Goal: Obtain resource: Download file/media

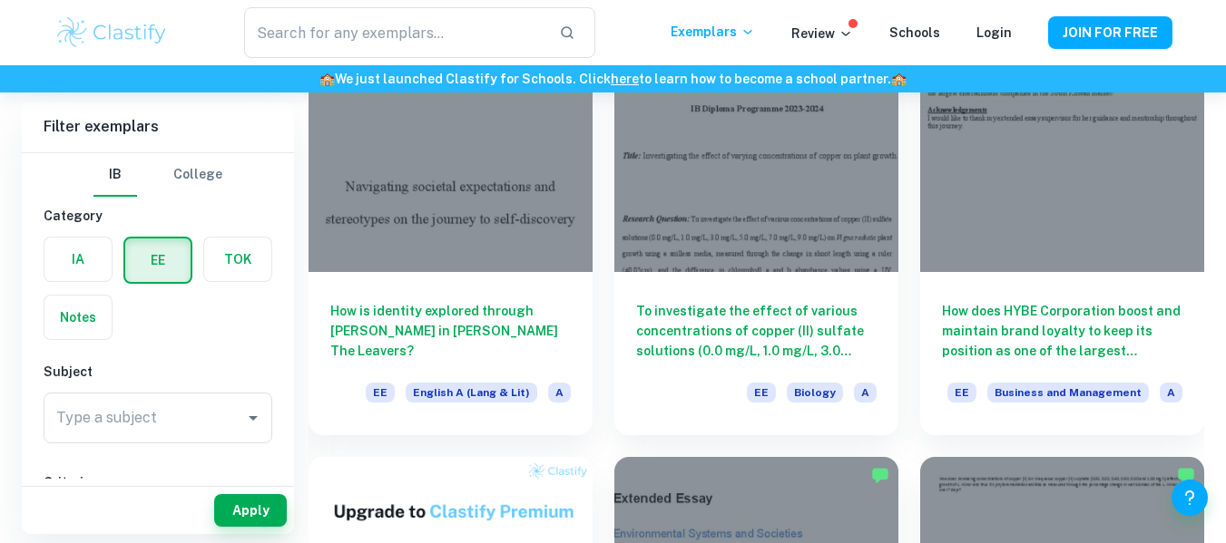
scroll to position [595, 0]
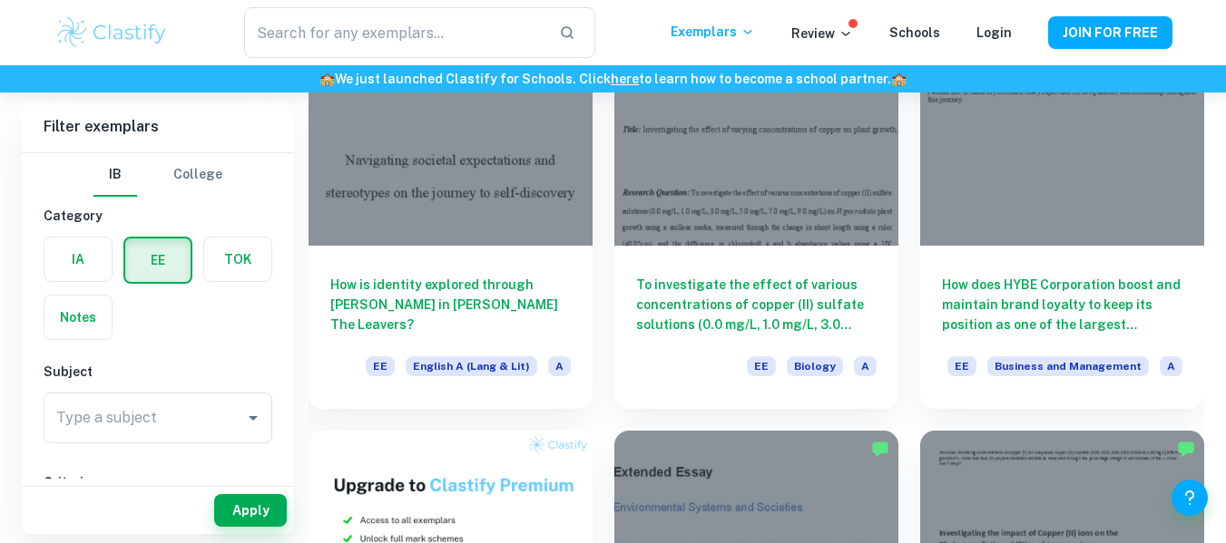
click at [93, 272] on label "button" at bounding box center [77, 260] width 67 height 44
click at [0, 0] on input "radio" at bounding box center [0, 0] width 0 height 0
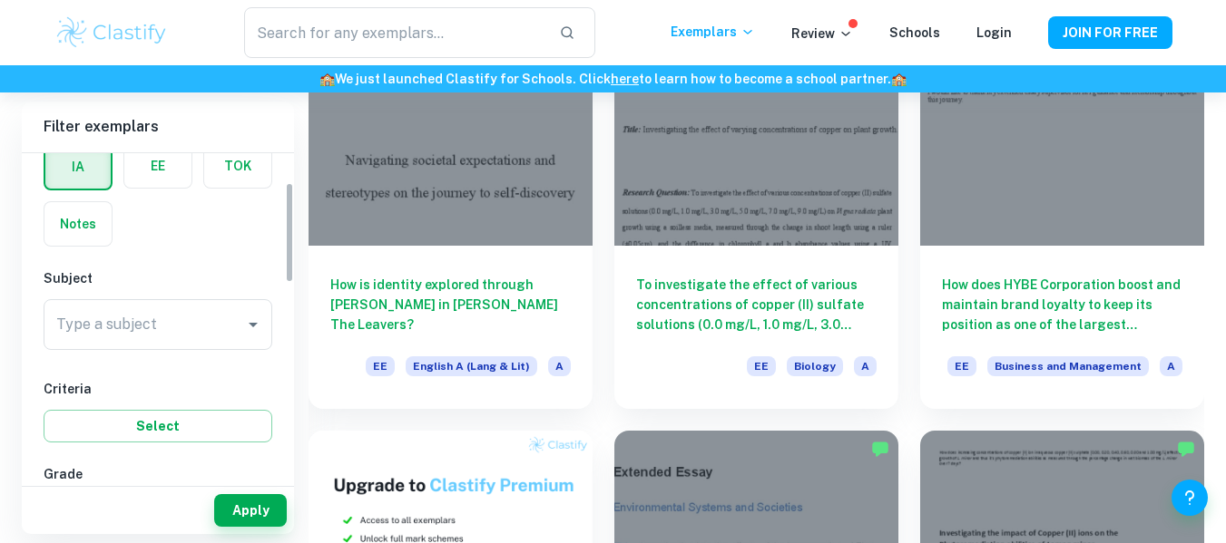
scroll to position [94, 0]
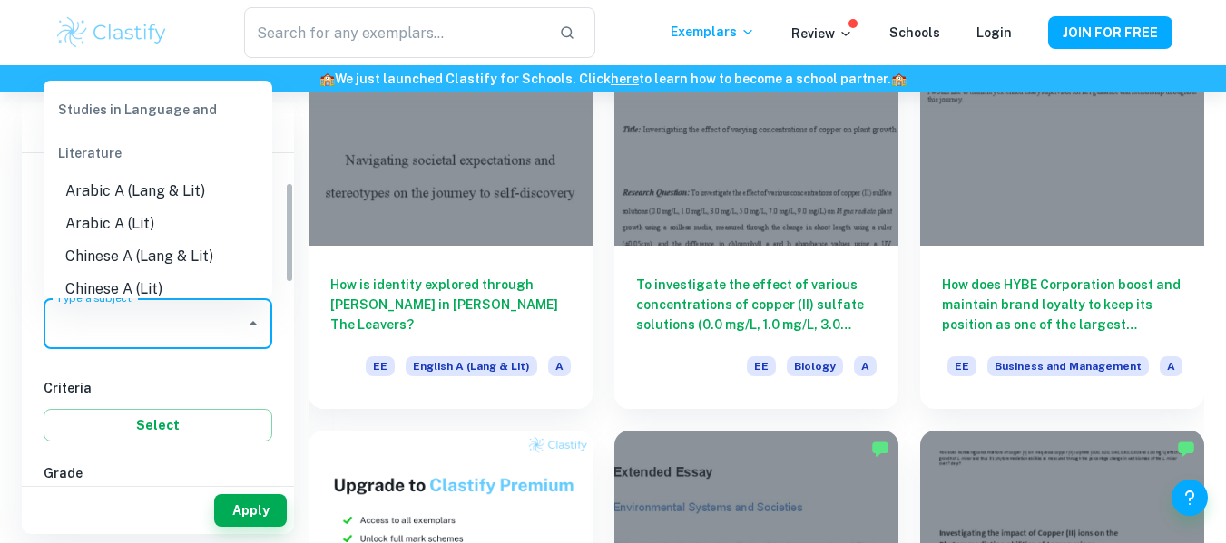
click at [167, 337] on input "Type a subject" at bounding box center [144, 324] width 185 height 34
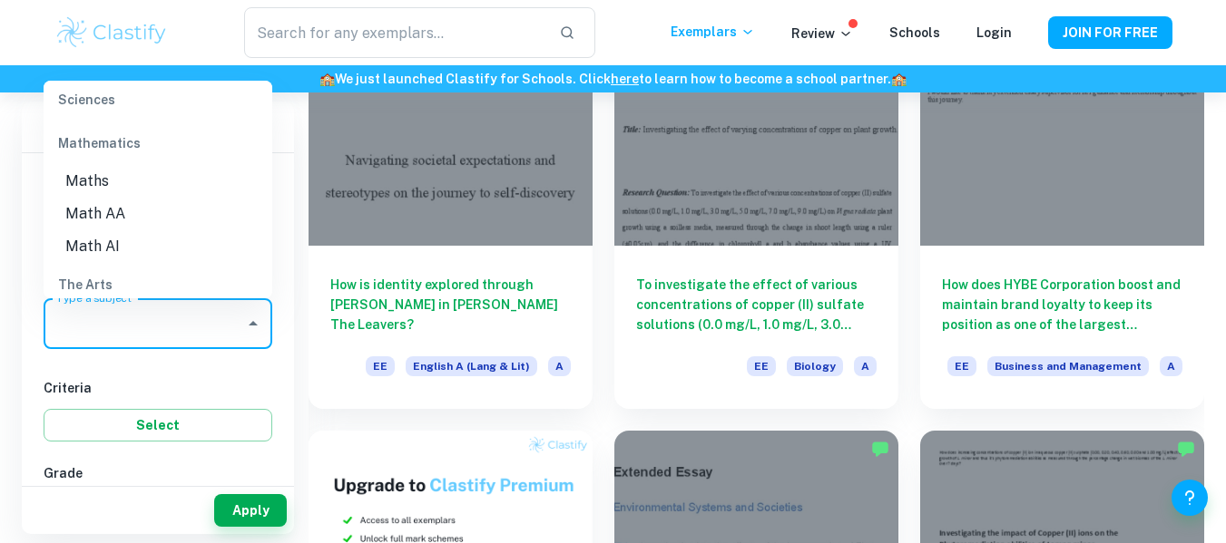
scroll to position [2449, 0]
click at [93, 212] on li "Math AA" at bounding box center [158, 213] width 229 height 33
type input "Math AA"
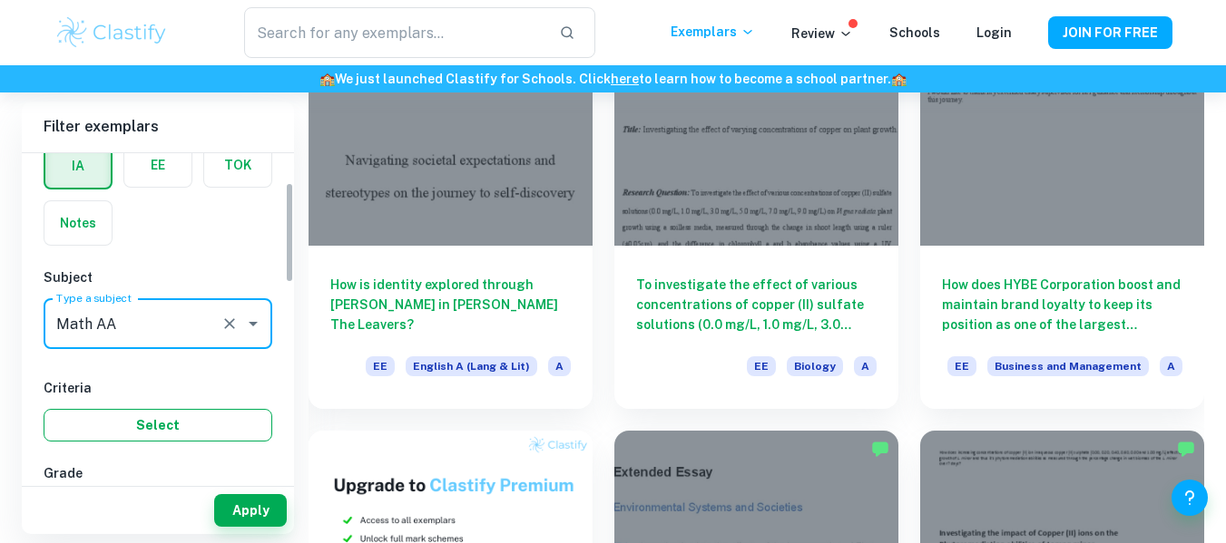
click at [188, 441] on button "Select" at bounding box center [158, 425] width 229 height 33
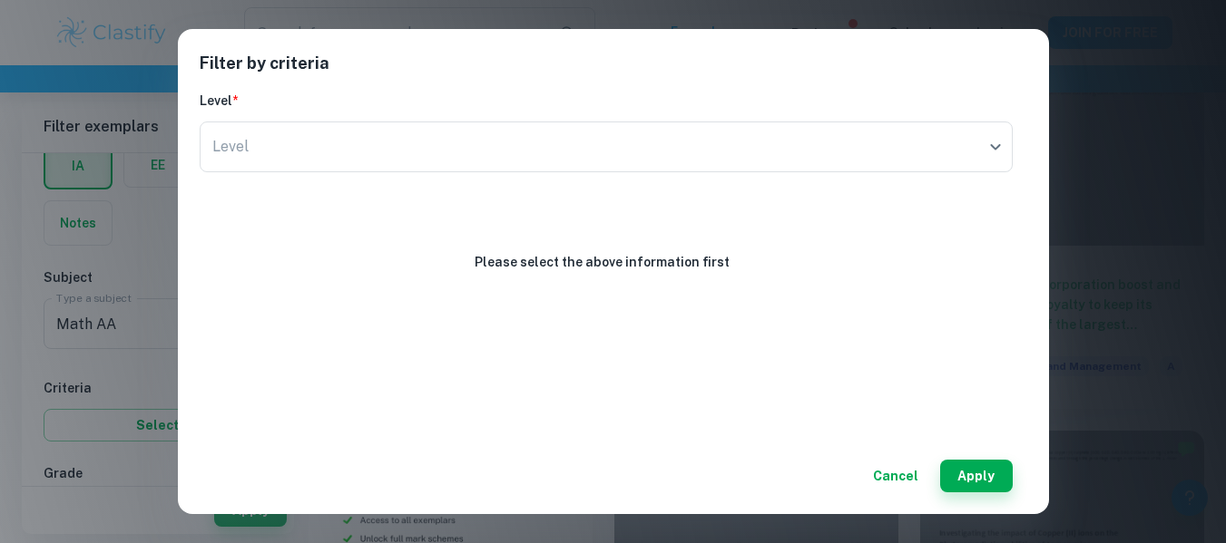
click at [141, 415] on div "Filter by criteria Level * Level ​ Level Please select the above information fi…" at bounding box center [613, 271] width 1226 height 543
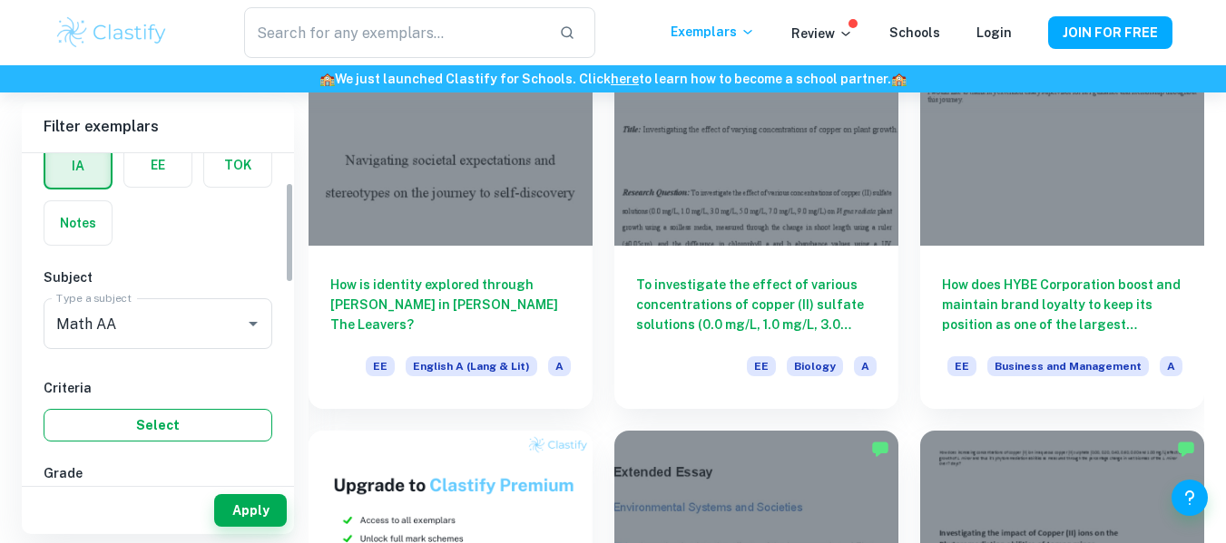
click at [161, 422] on button "Select" at bounding box center [158, 425] width 229 height 33
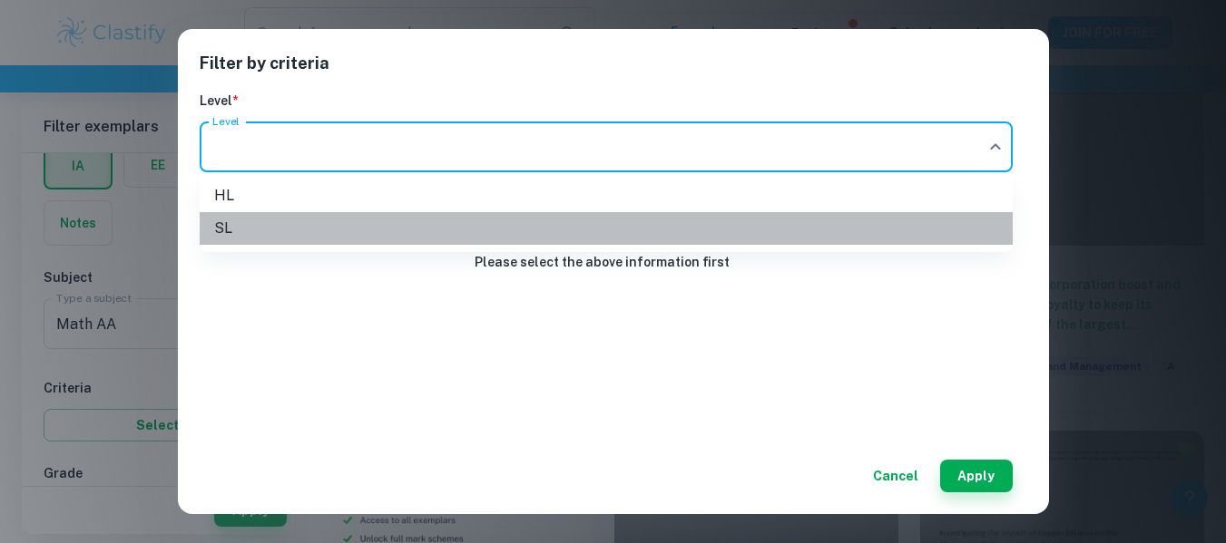
click at [230, 224] on li "SL" at bounding box center [606, 228] width 813 height 33
type input "SL"
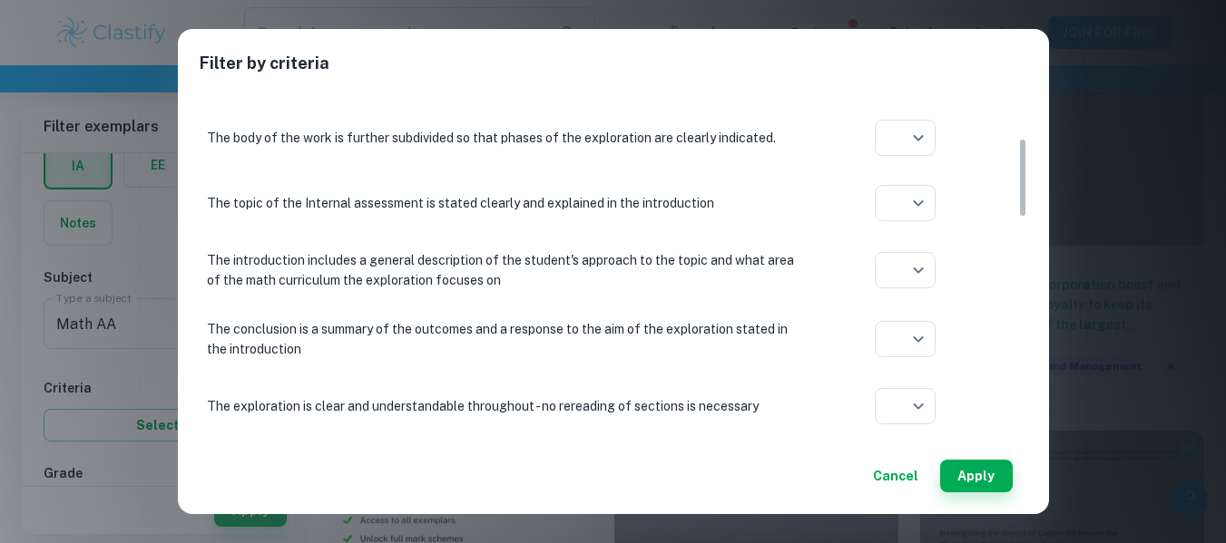
scroll to position [220, 0]
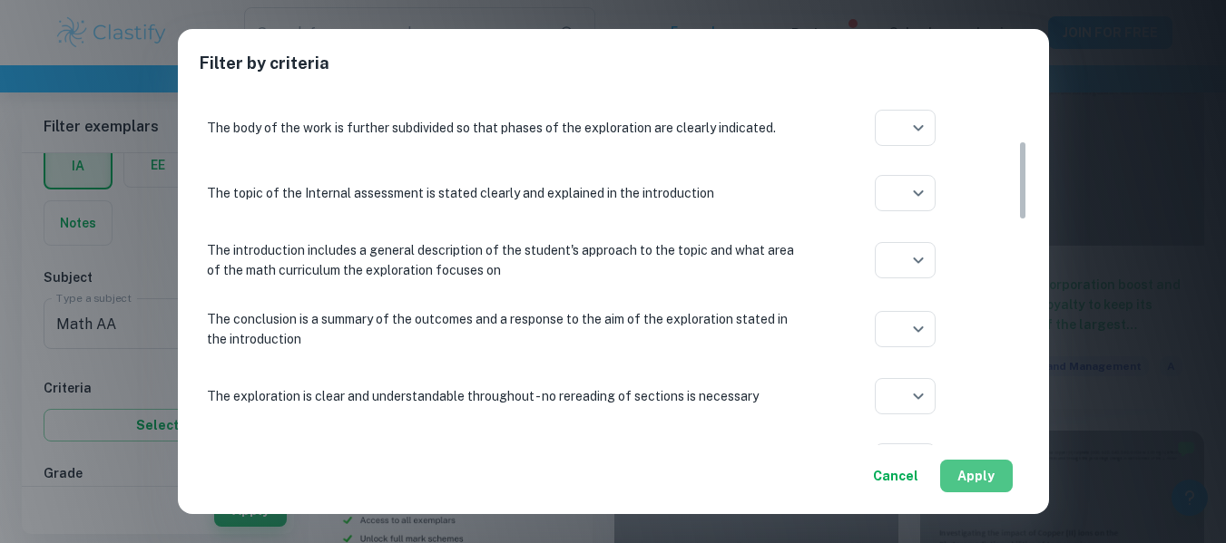
click at [993, 471] on button "Apply" at bounding box center [976, 476] width 73 height 33
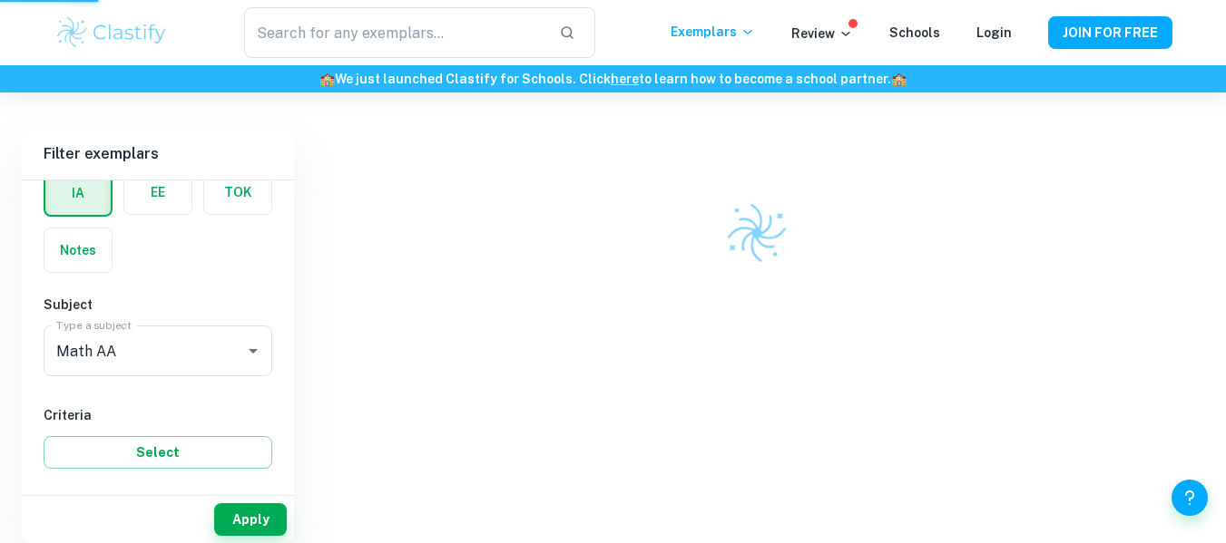
scroll to position [93, 0]
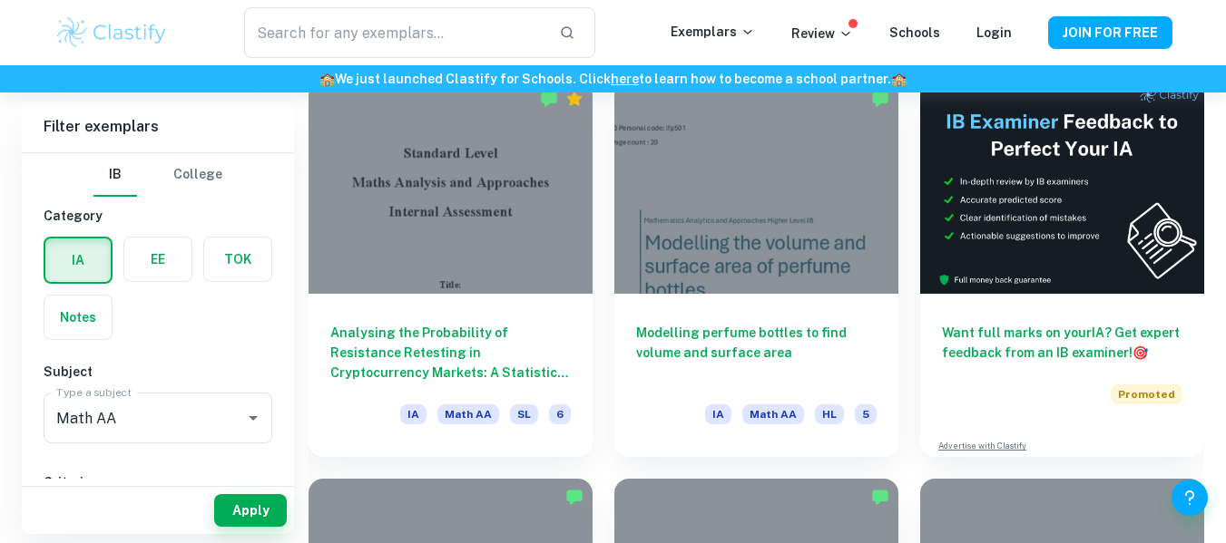
scroll to position [535, 0]
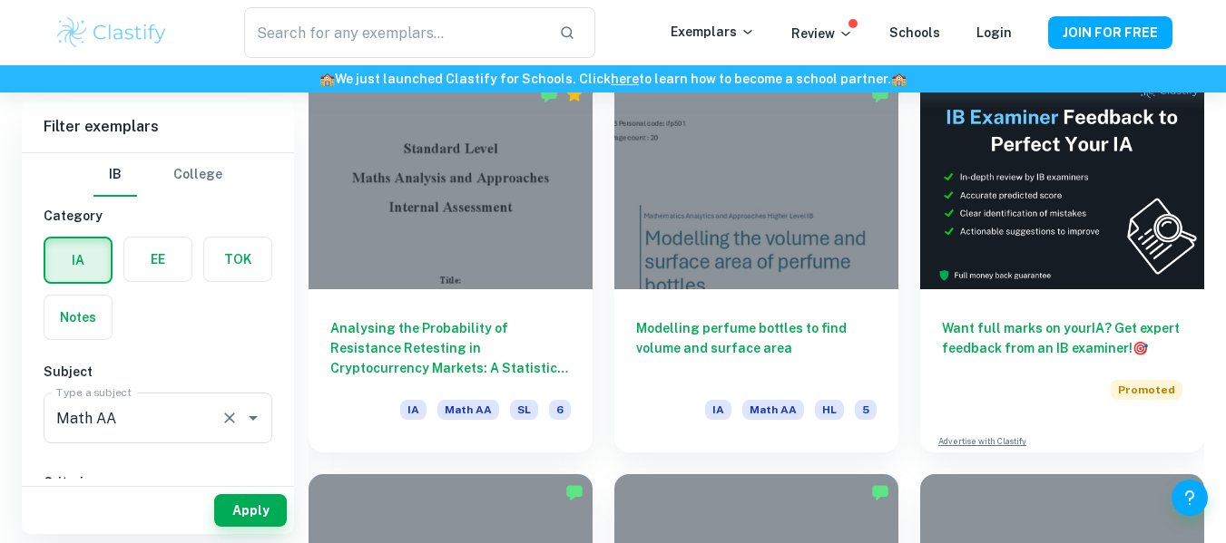
click at [112, 396] on label "Type a subject" at bounding box center [93, 392] width 75 height 15
click at [112, 401] on input "Math AA" at bounding box center [132, 418] width 161 height 34
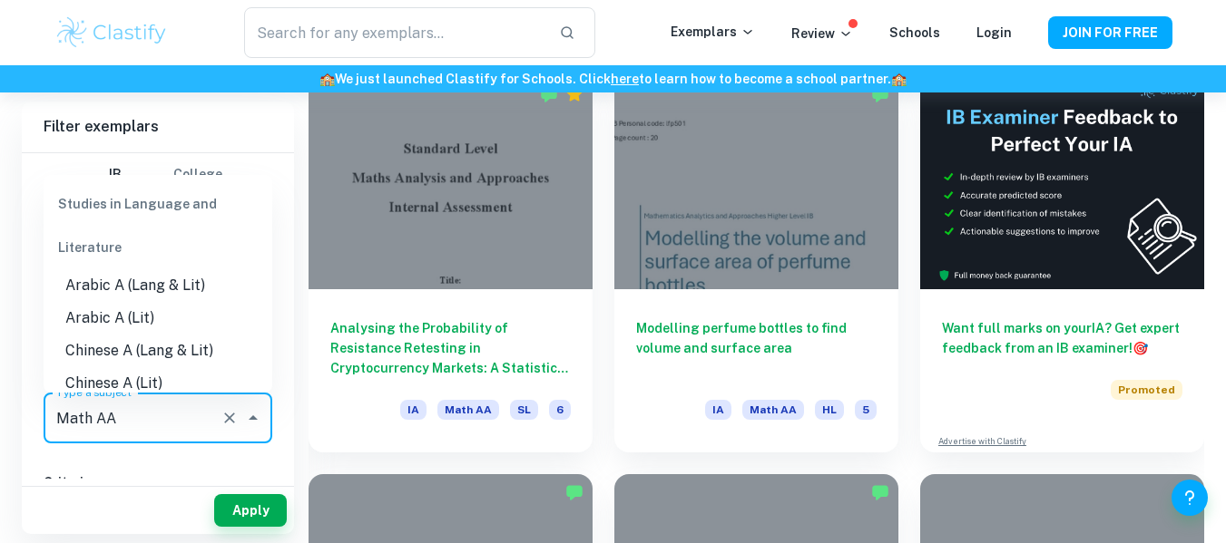
click at [123, 432] on input "Math AA" at bounding box center [132, 418] width 161 height 34
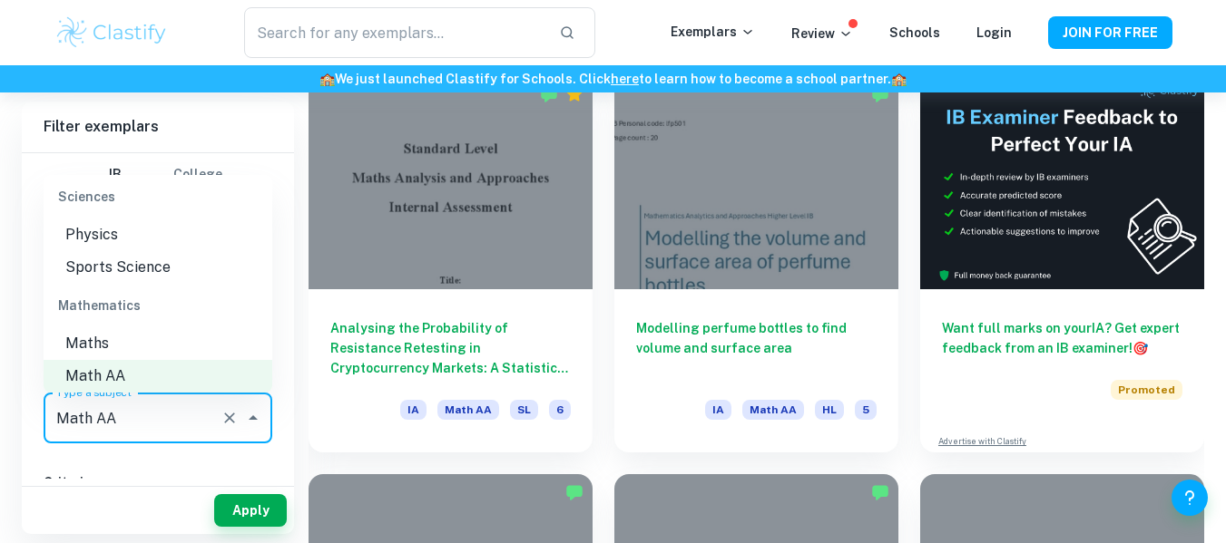
scroll to position [2474, 0]
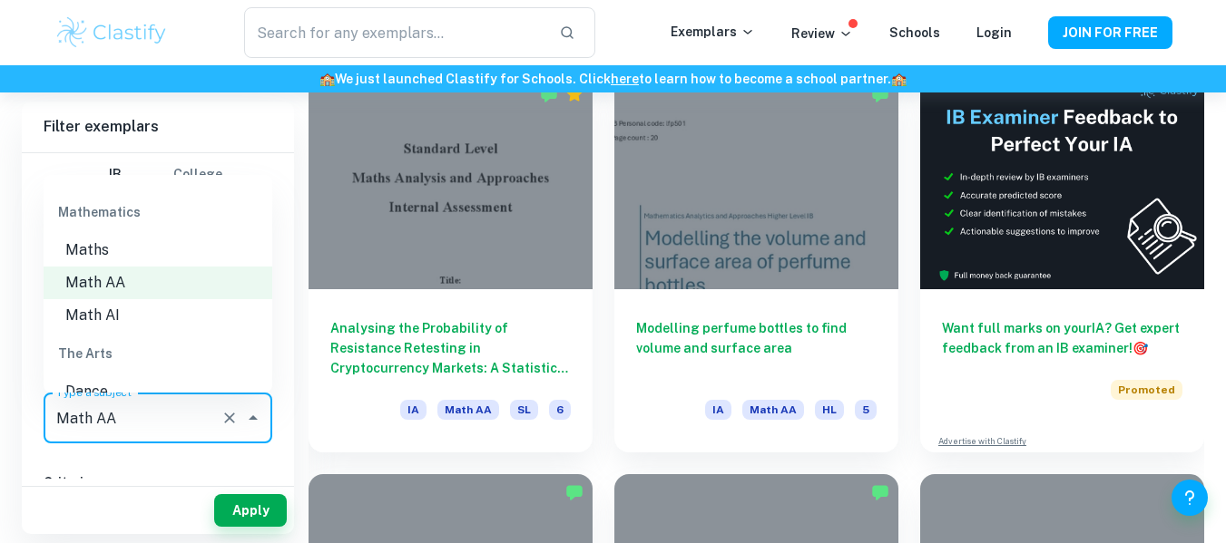
click at [102, 321] on li "Math AI" at bounding box center [158, 315] width 229 height 33
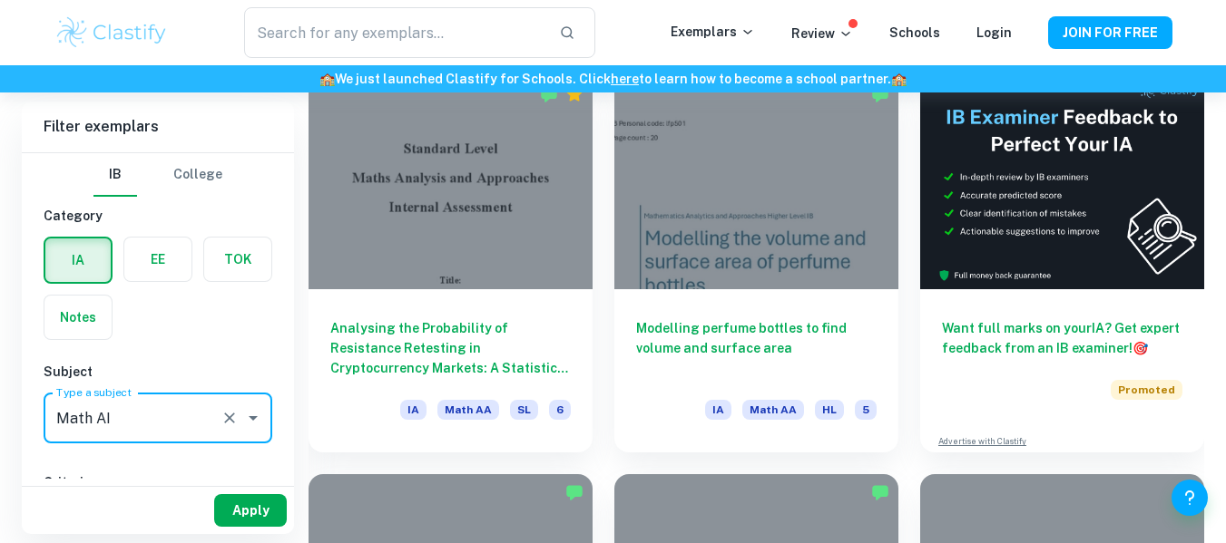
click at [261, 506] on button "Apply" at bounding box center [250, 510] width 73 height 33
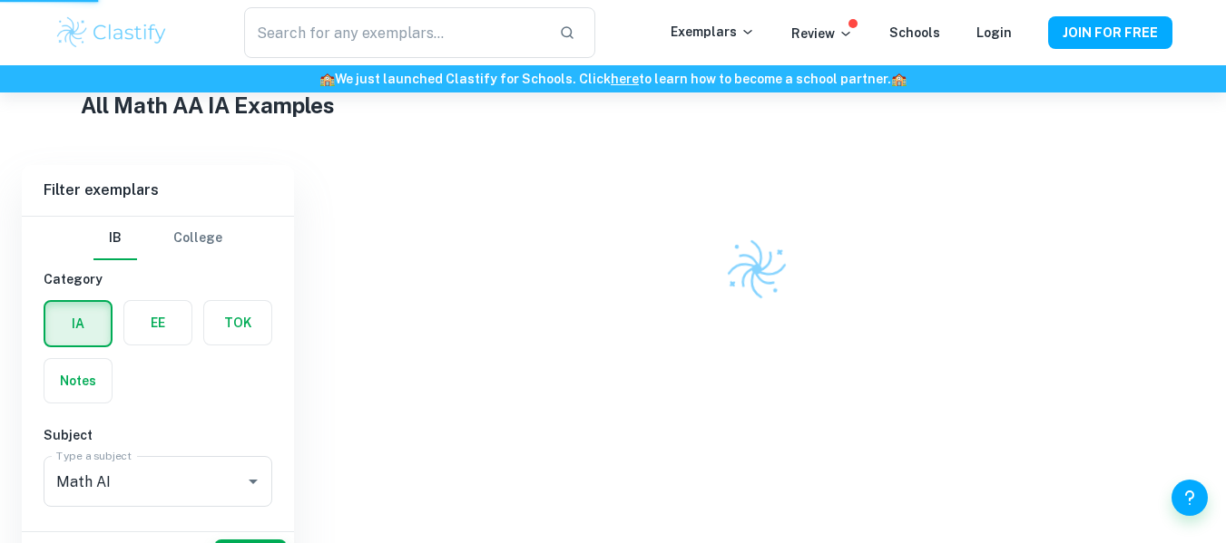
scroll to position [392, 0]
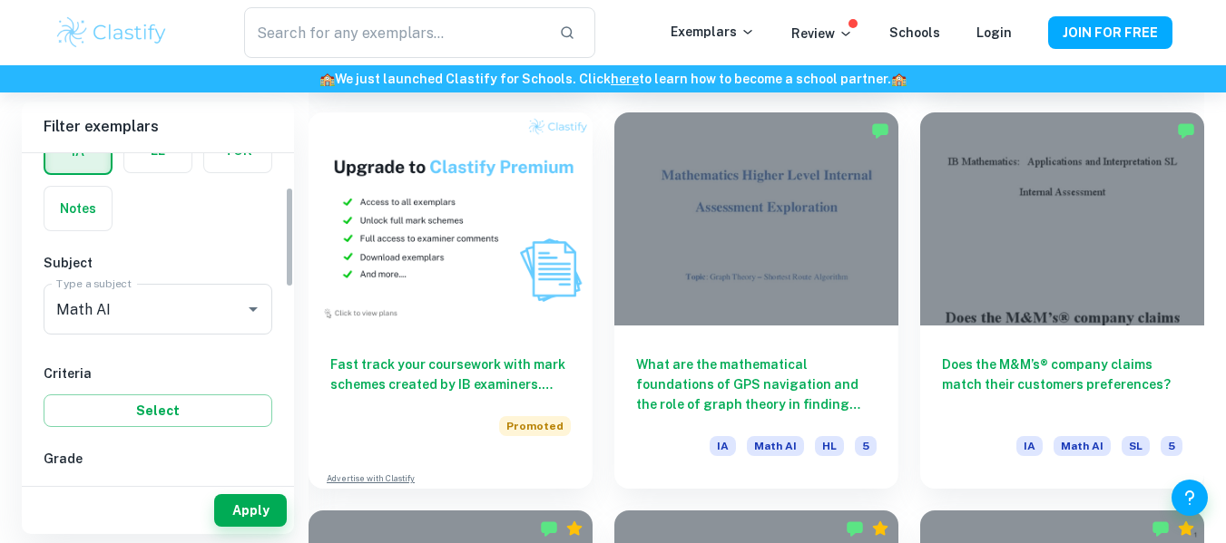
scroll to position [56, 0]
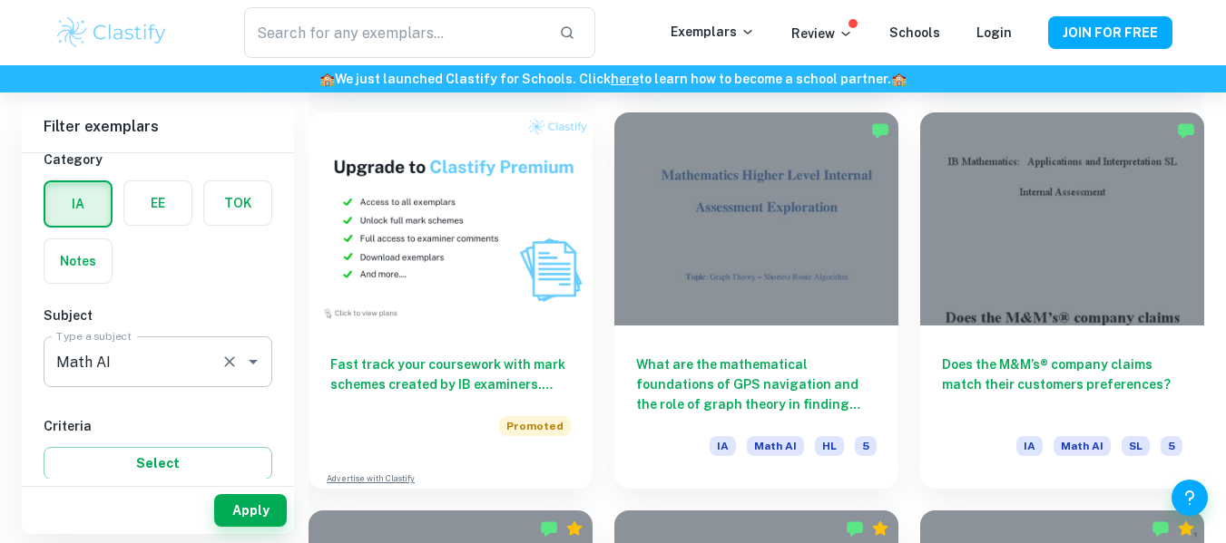
click at [111, 361] on input "Math AI" at bounding box center [132, 362] width 161 height 34
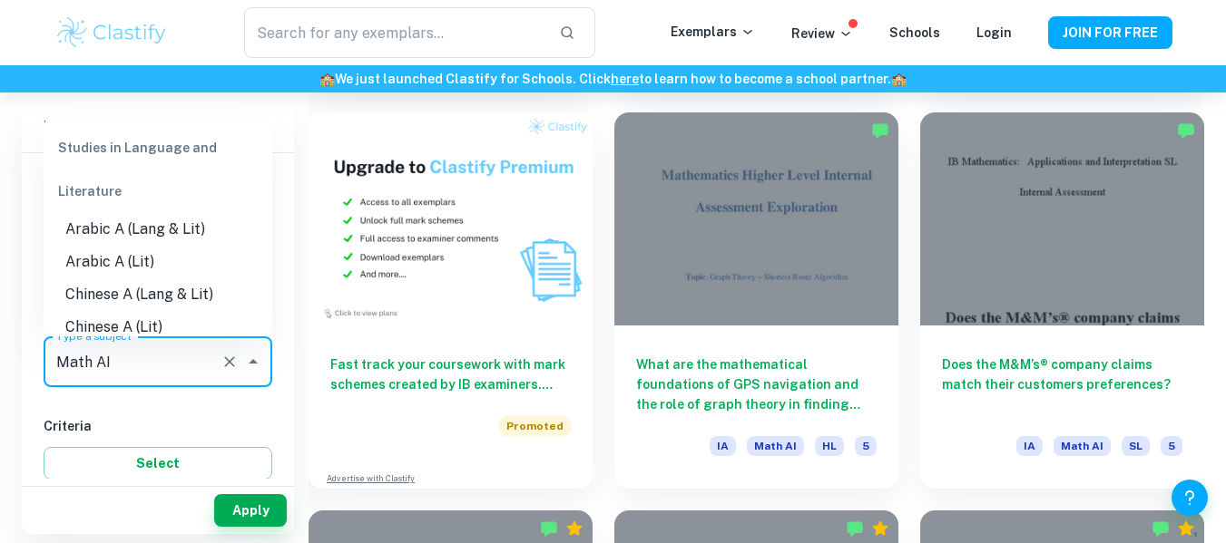
scroll to position [2413, 0]
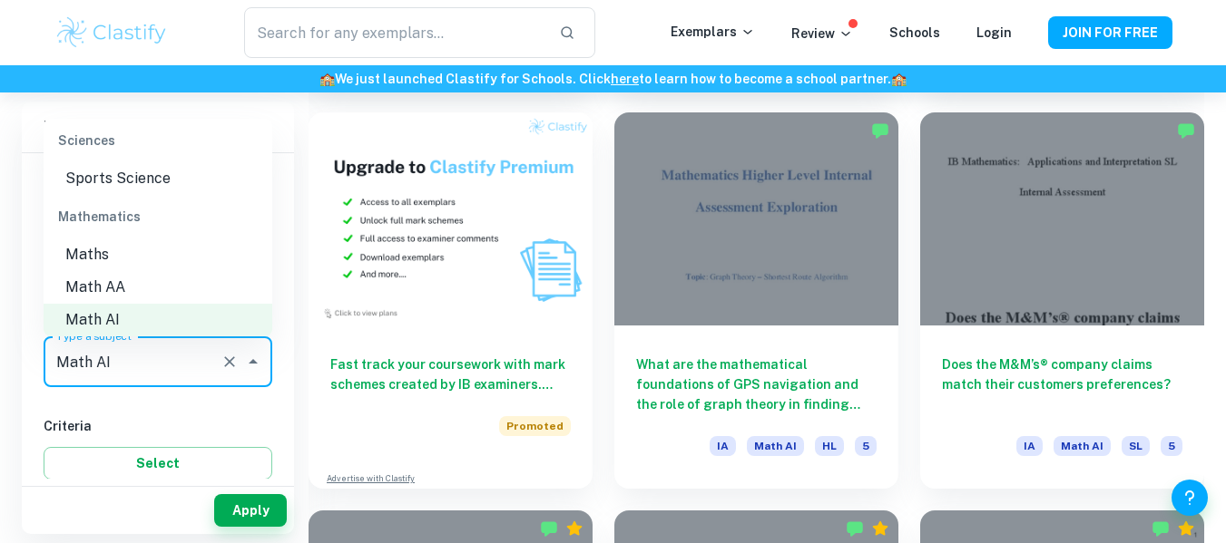
click at [124, 296] on li "Math AA" at bounding box center [158, 287] width 229 height 33
type input "Math AA"
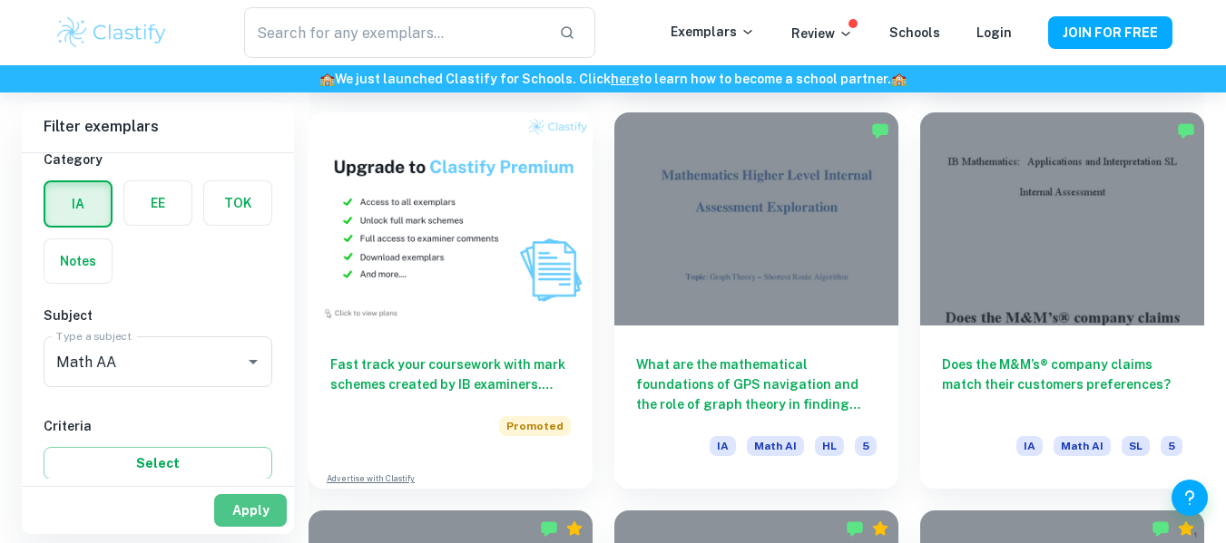
click at [255, 510] on button "Apply" at bounding box center [250, 510] width 73 height 33
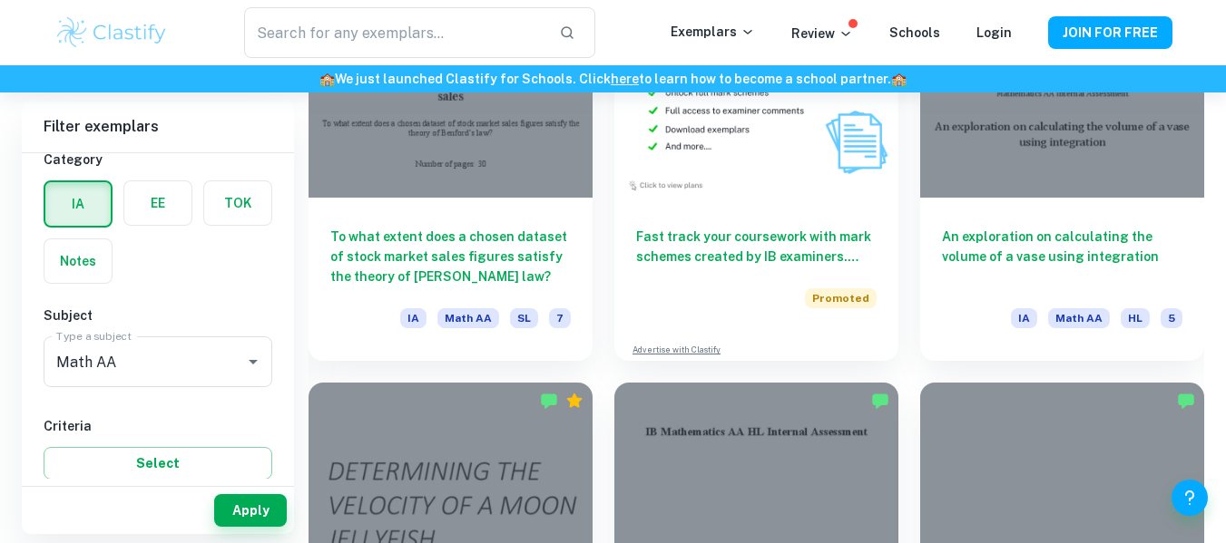
scroll to position [3412, 0]
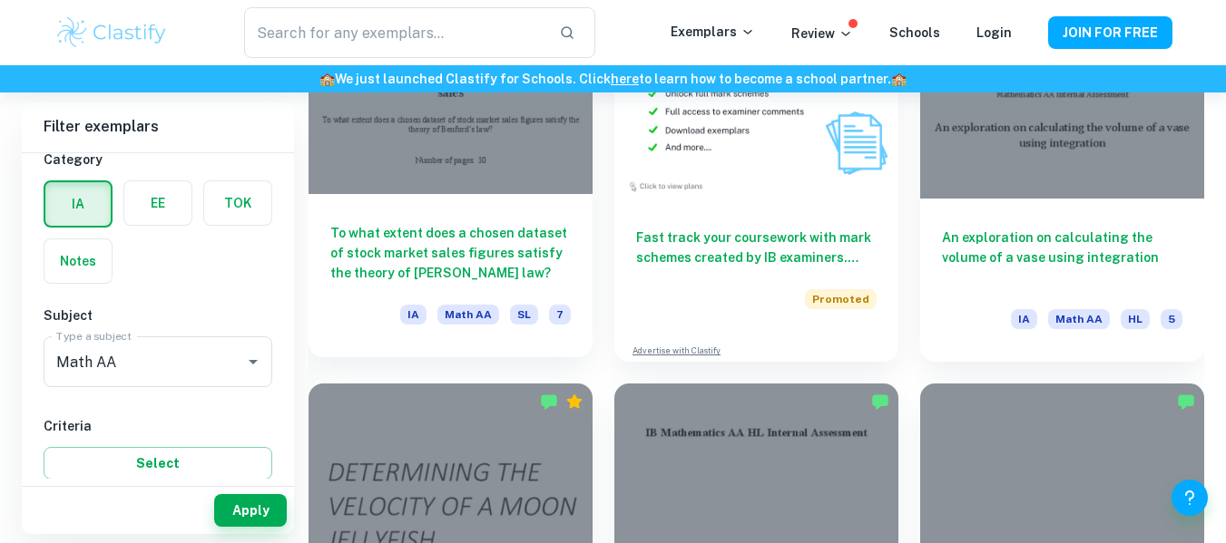
click at [478, 241] on h6 "To what extent does a chosen dataset of stock market sales figures satisfy the …" at bounding box center [450, 253] width 240 height 60
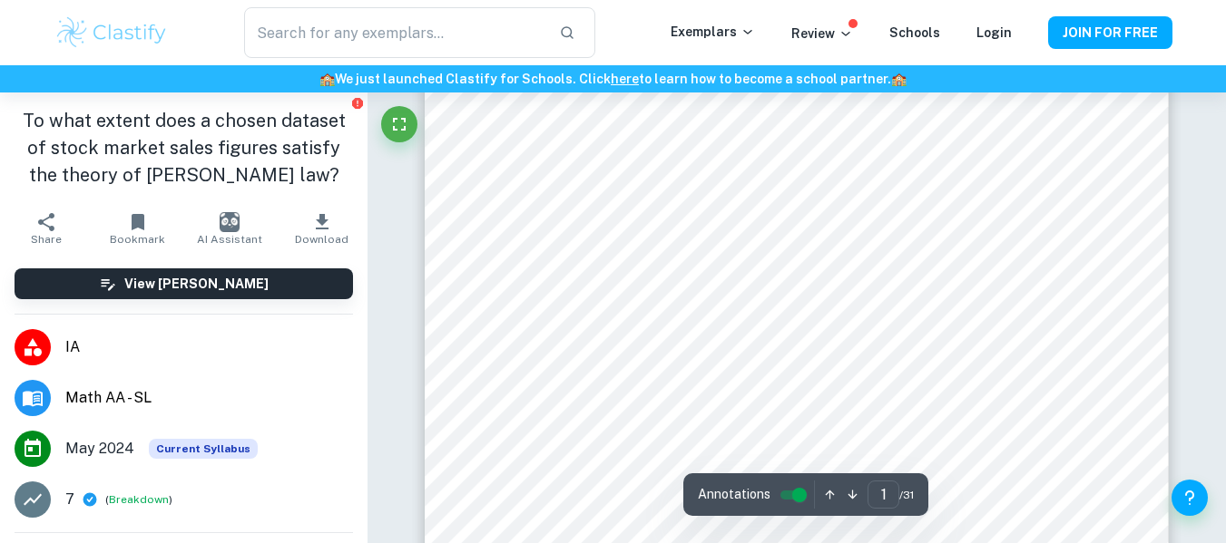
scroll to position [101, 0]
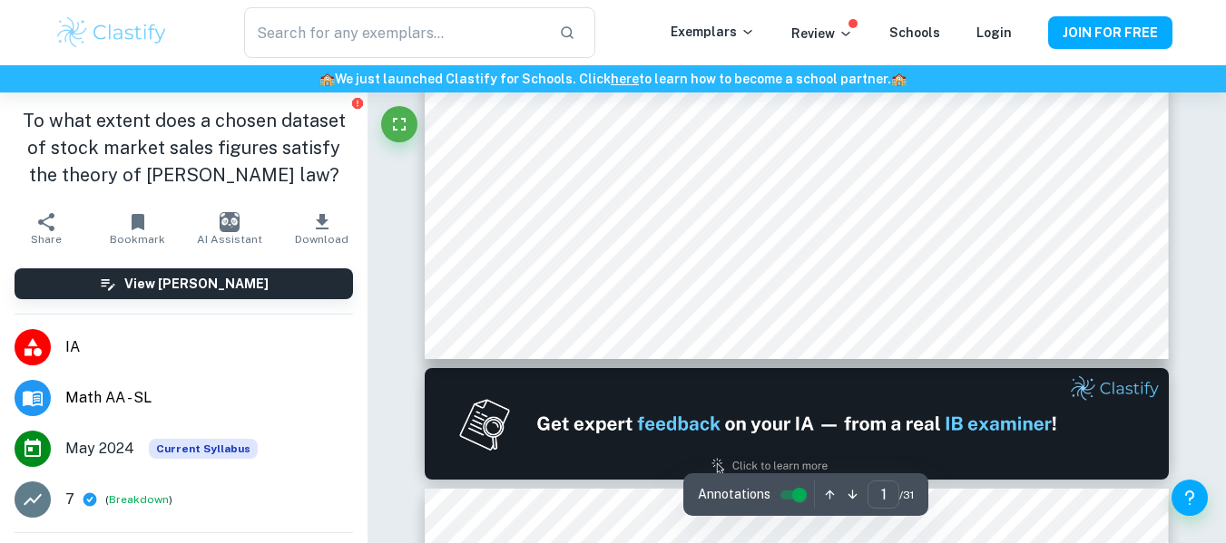
type input "2"
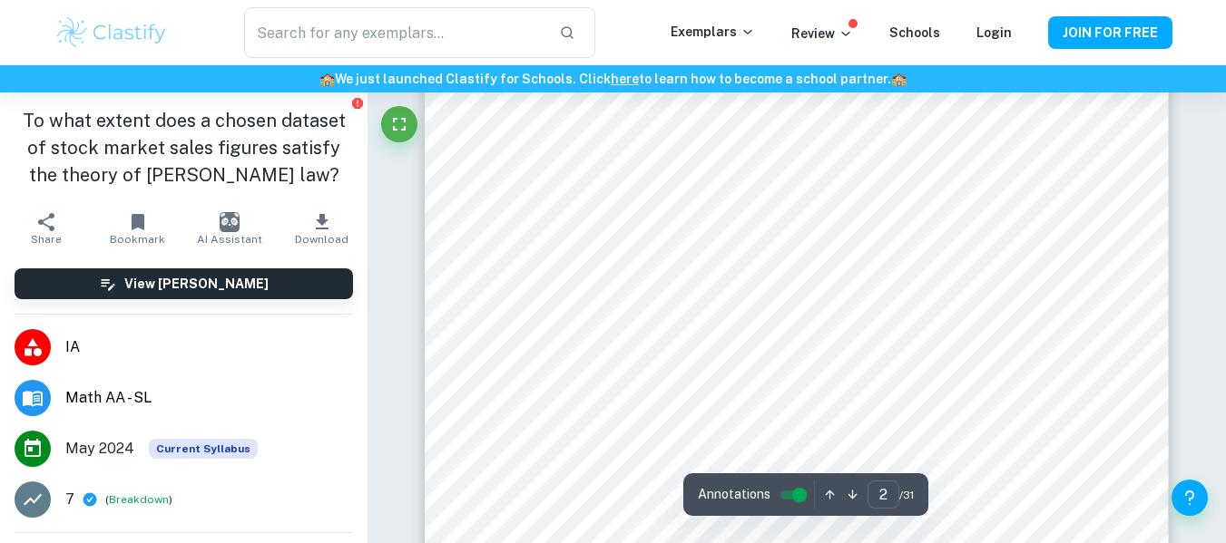
scroll to position [1588, 0]
click at [316, 225] on icon "button" at bounding box center [322, 222] width 22 height 22
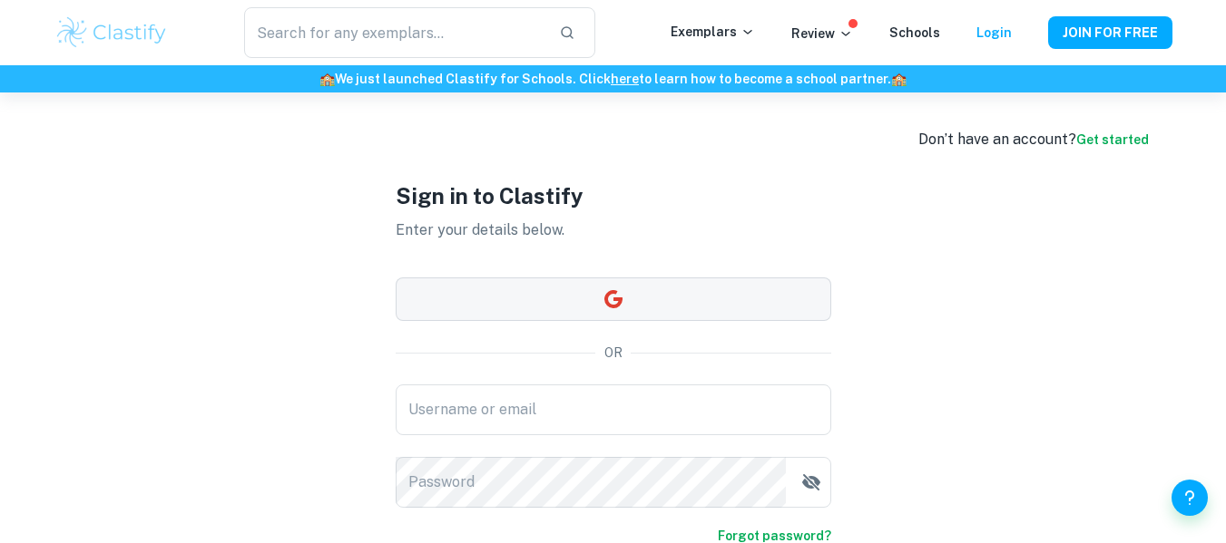
click at [634, 306] on button "button" at bounding box center [613, 300] width 435 height 44
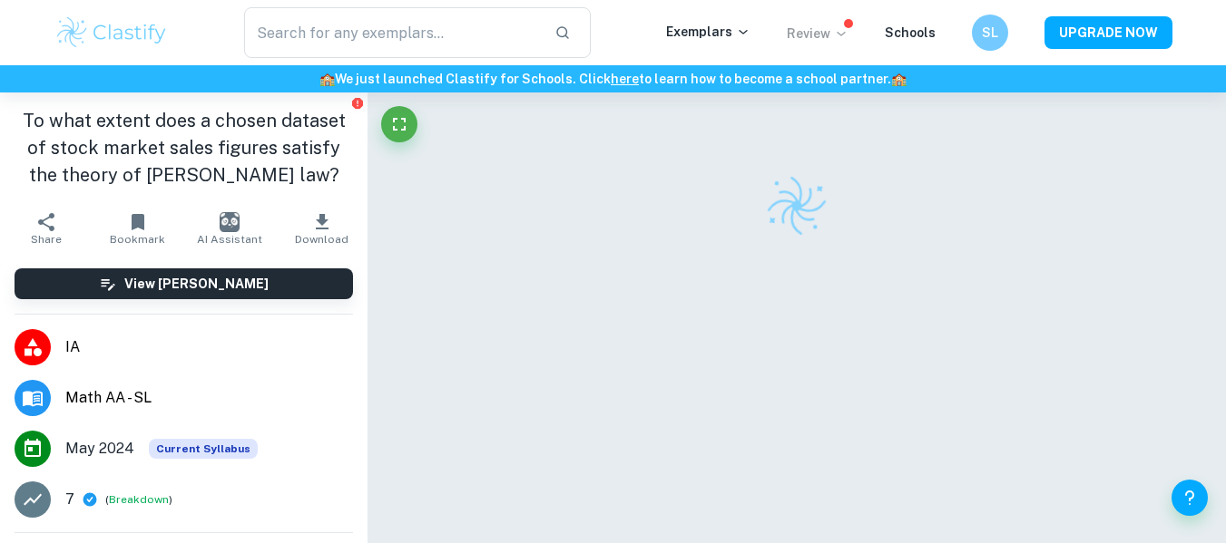
click at [827, 41] on p "Review" at bounding box center [817, 34] width 62 height 20
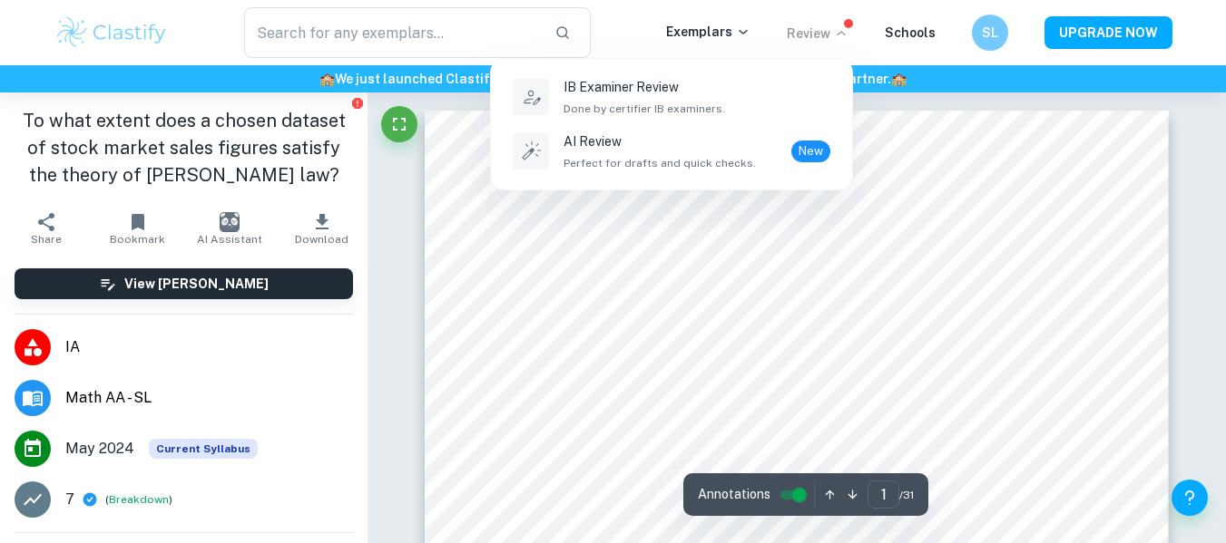
click at [825, 31] on div at bounding box center [613, 271] width 1226 height 543
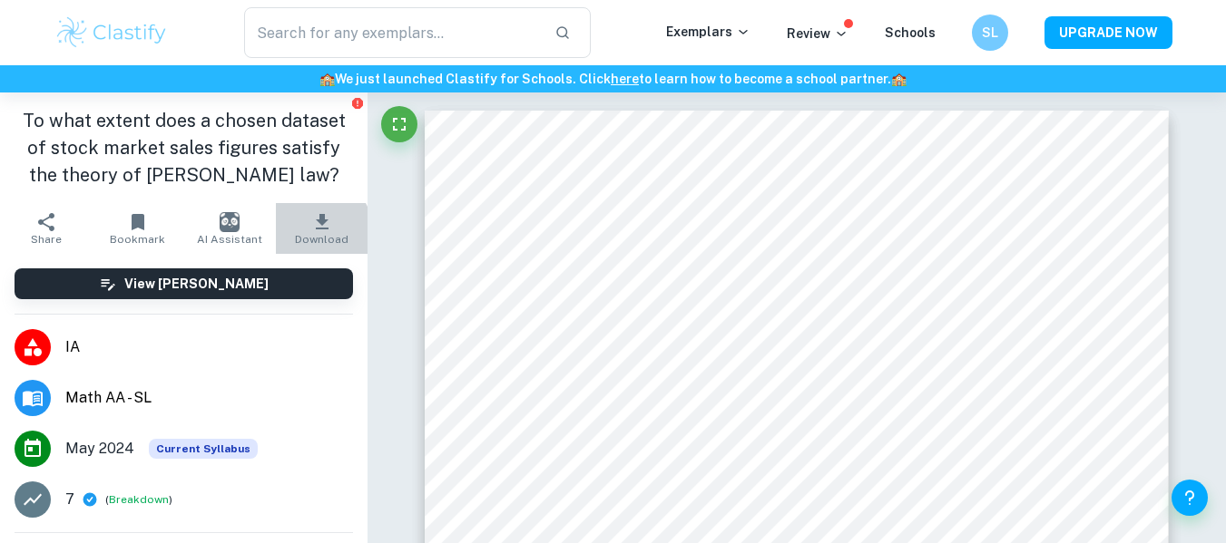
click at [311, 231] on icon "button" at bounding box center [322, 222] width 22 height 22
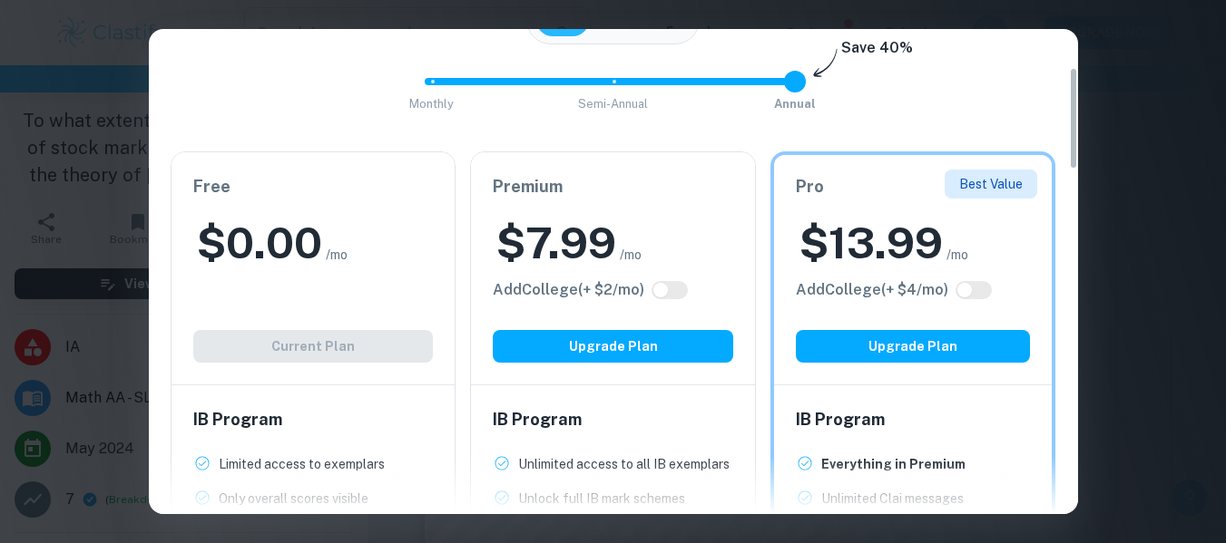
scroll to position [181, 0]
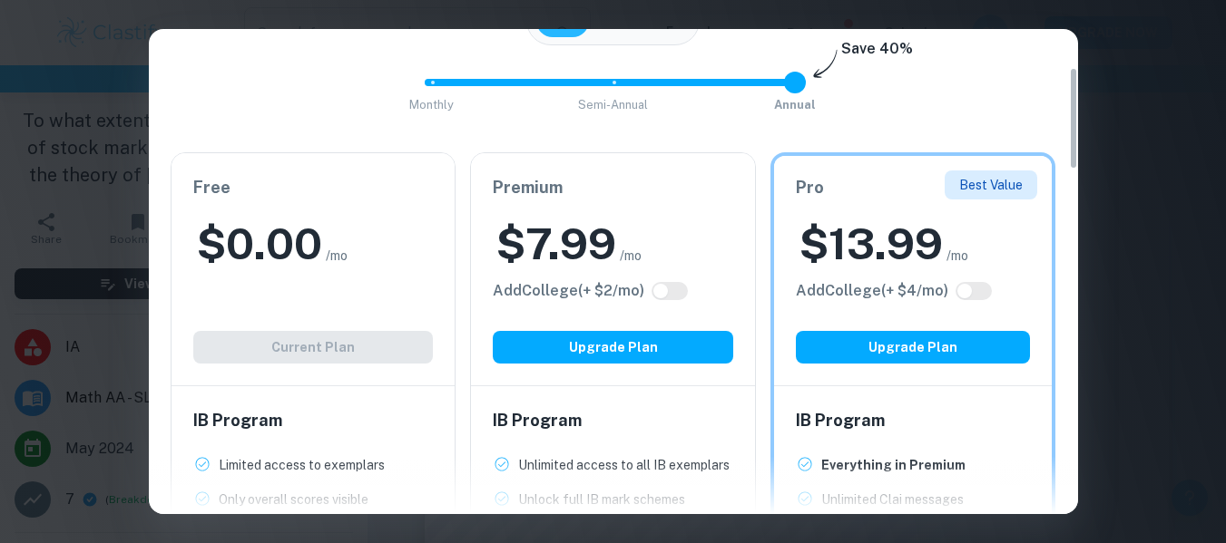
click at [1109, 86] on div "Easily Ace Your IB Coursework & Crush College Essays. Get Clastify Premium Get …" at bounding box center [613, 271] width 1226 height 543
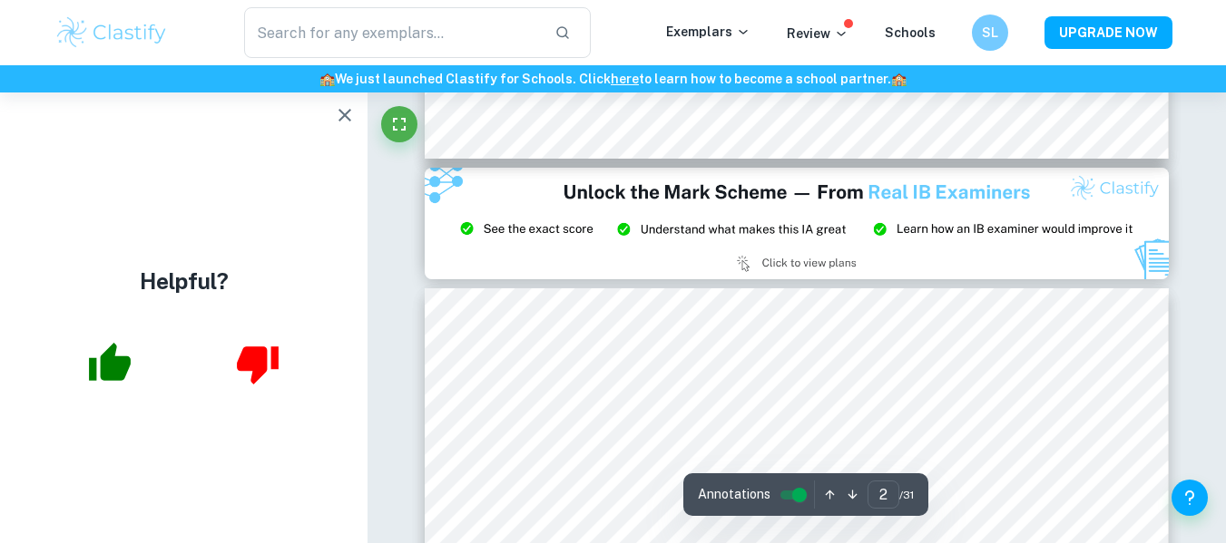
scroll to position [2185, 0]
click at [332, 123] on button "button" at bounding box center [345, 115] width 36 height 36
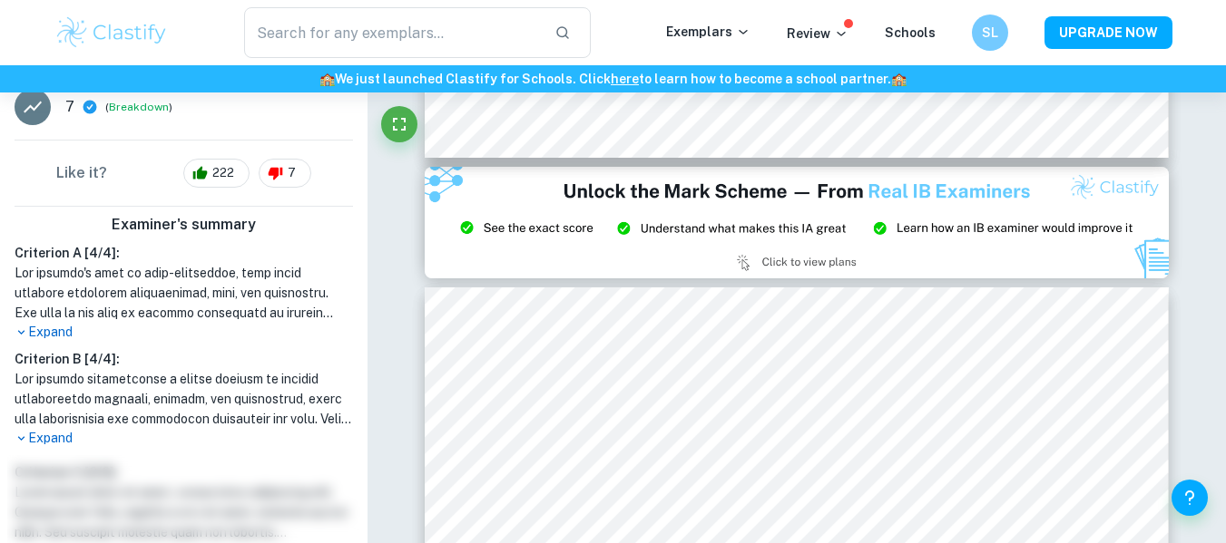
scroll to position [394, 0]
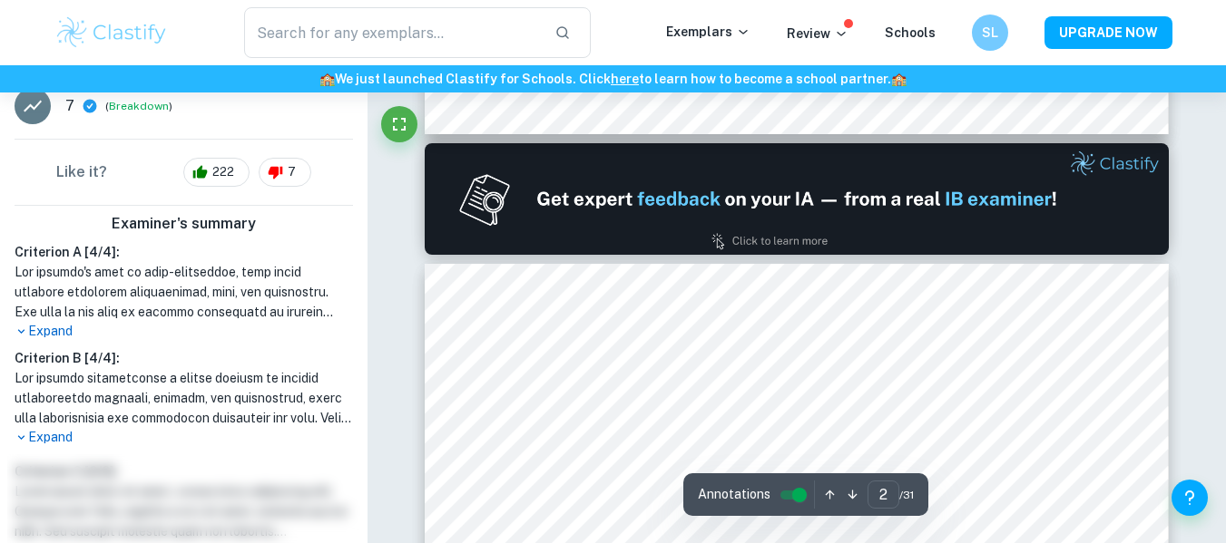
type input "1"
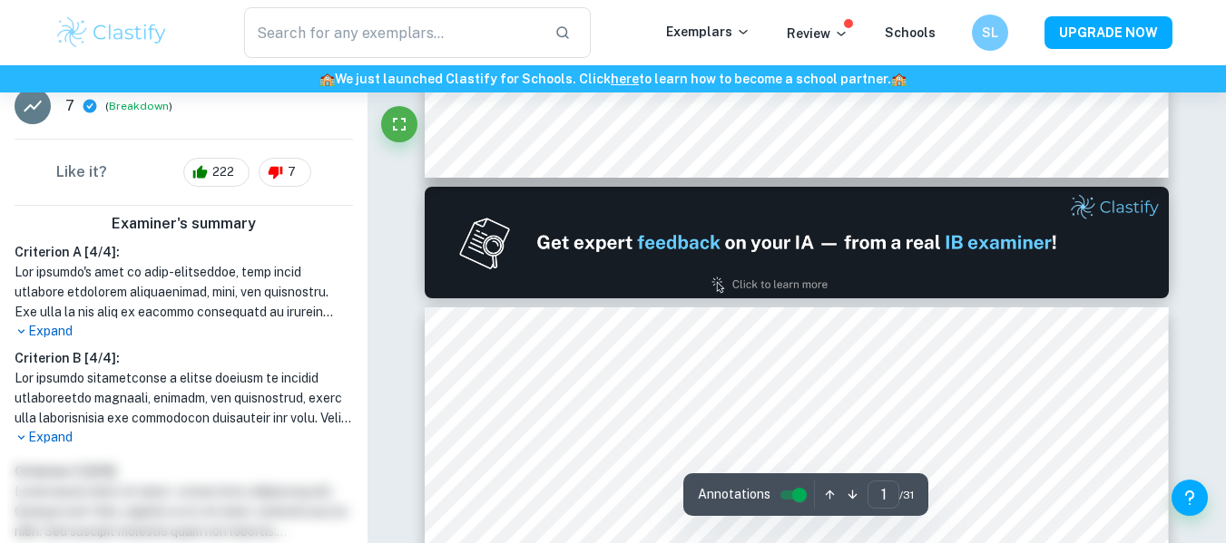
scroll to position [983, 0]
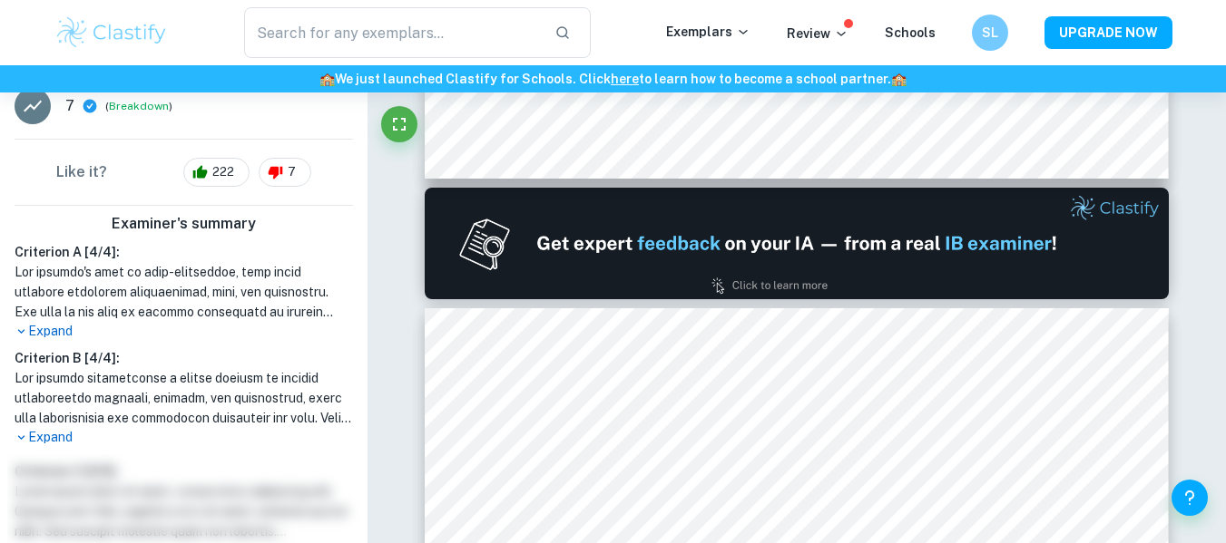
click at [55, 330] on p "Expand" at bounding box center [184, 331] width 338 height 19
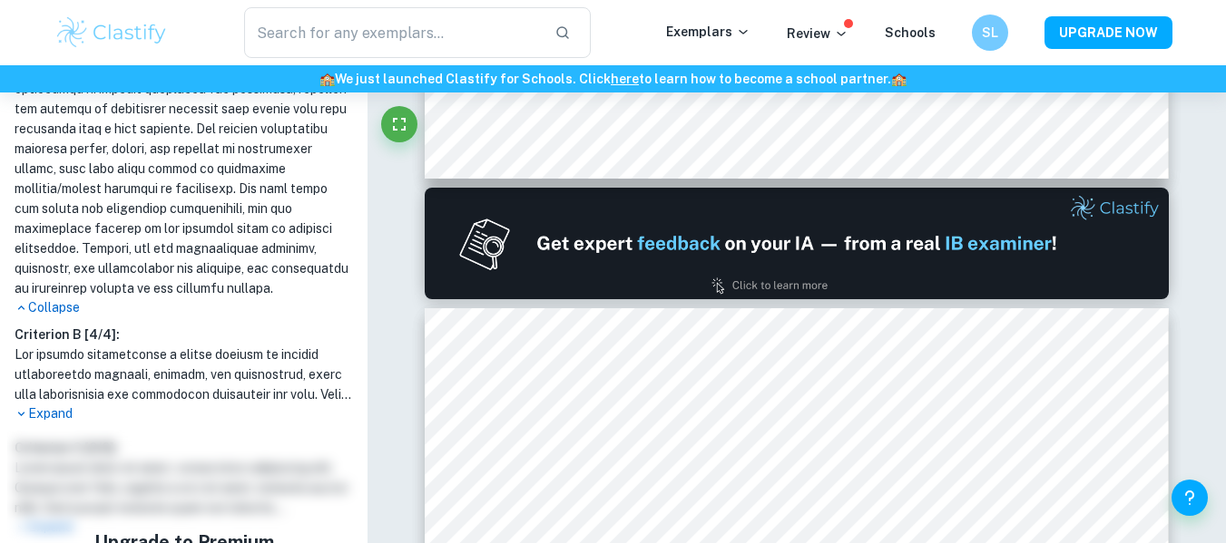
scroll to position [779, 0]
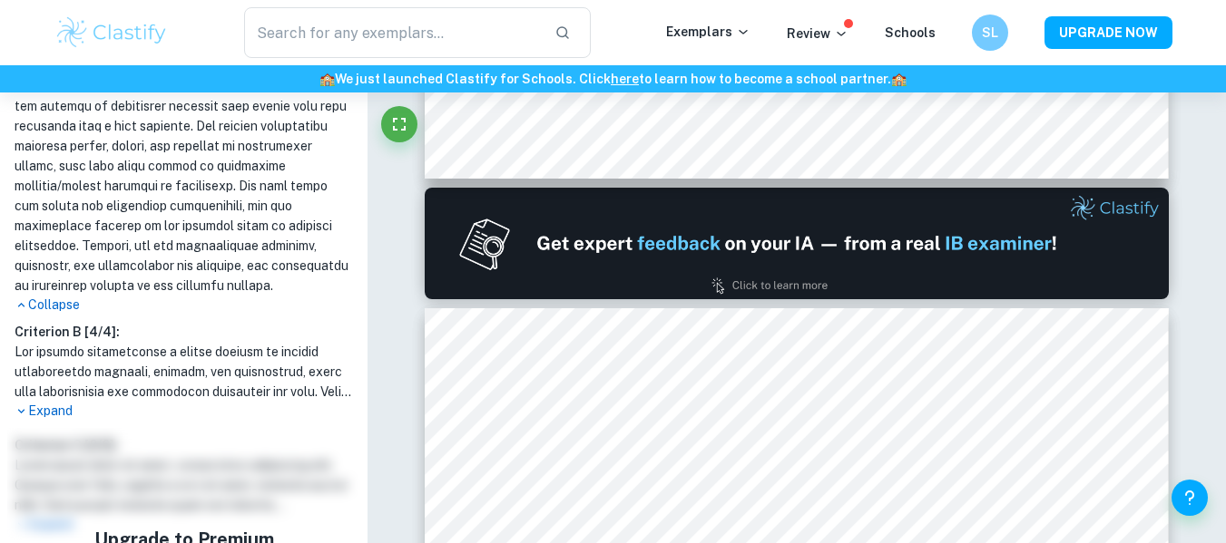
click at [60, 421] on p "Expand" at bounding box center [184, 411] width 338 height 19
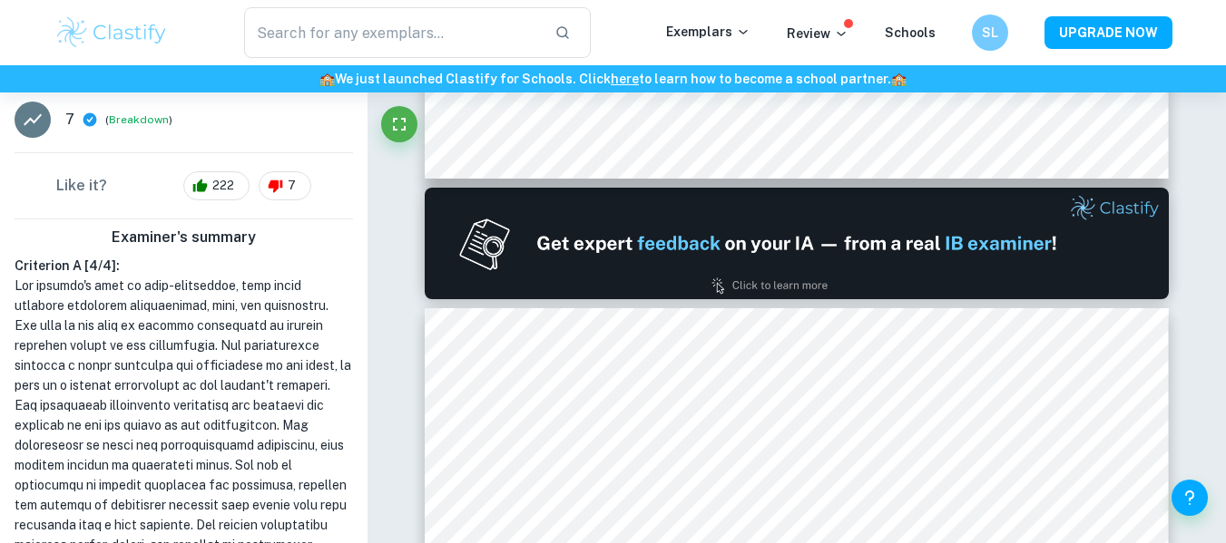
scroll to position [347, 0]
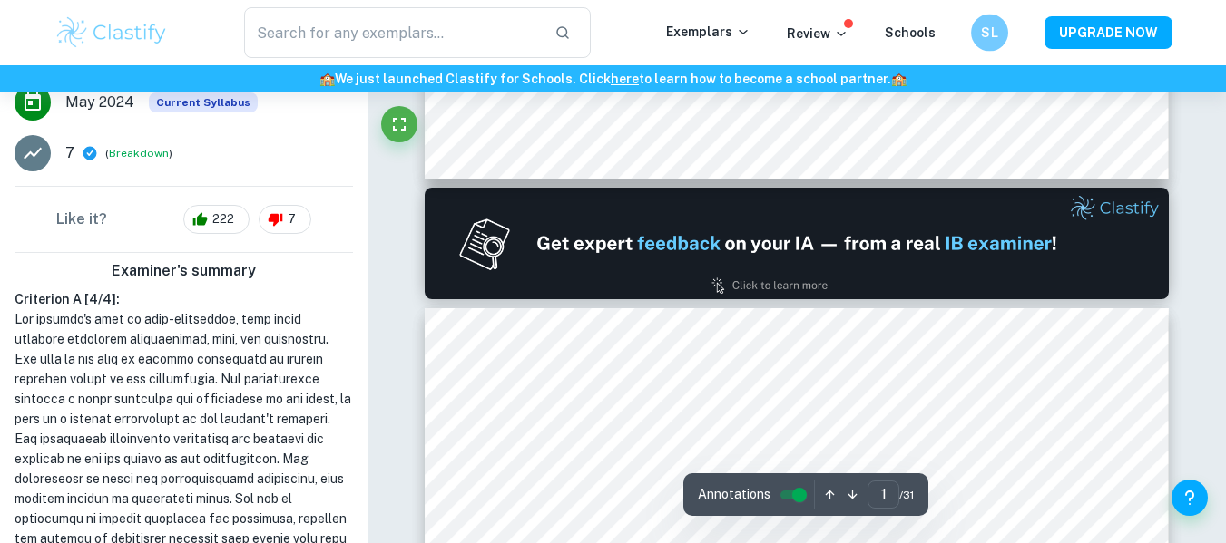
click at [979, 33] on div "SL" at bounding box center [989, 33] width 37 height 37
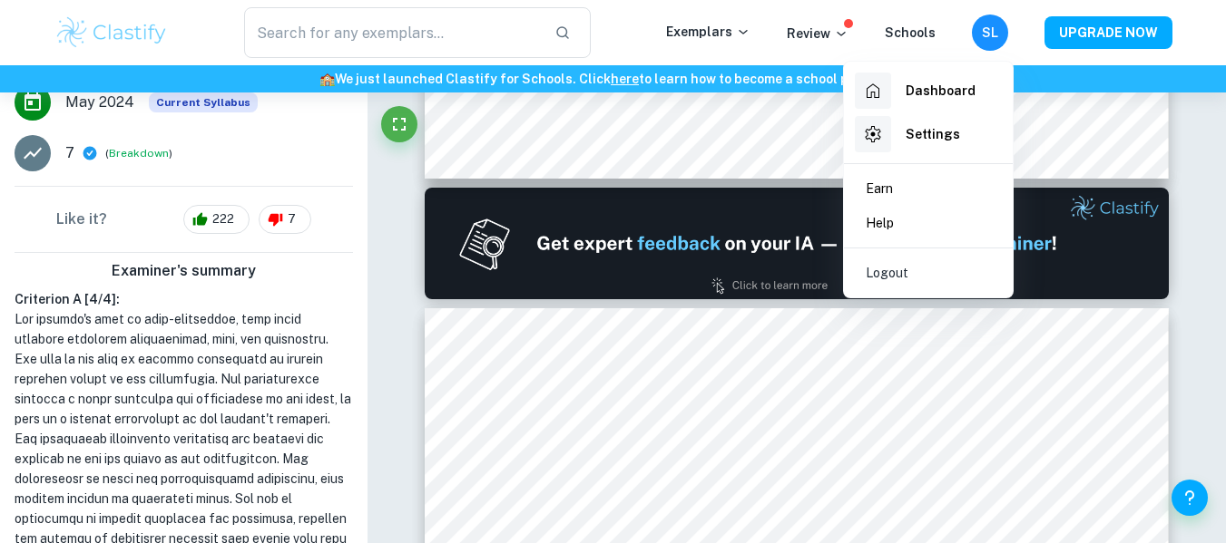
click at [95, 34] on div at bounding box center [613, 271] width 1226 height 543
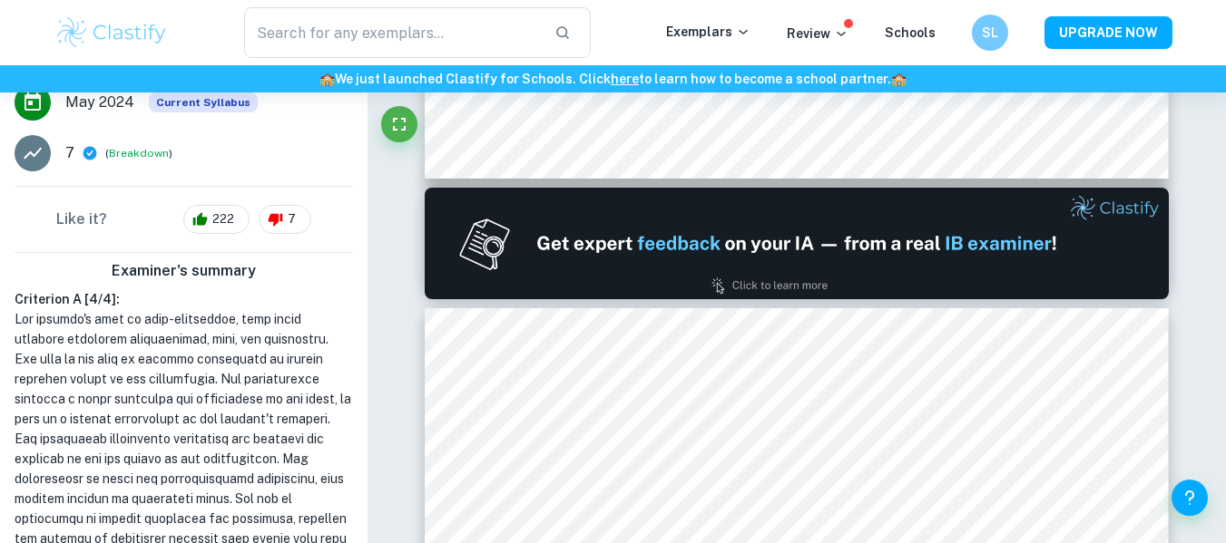
click at [97, 33] on img at bounding box center [111, 33] width 115 height 36
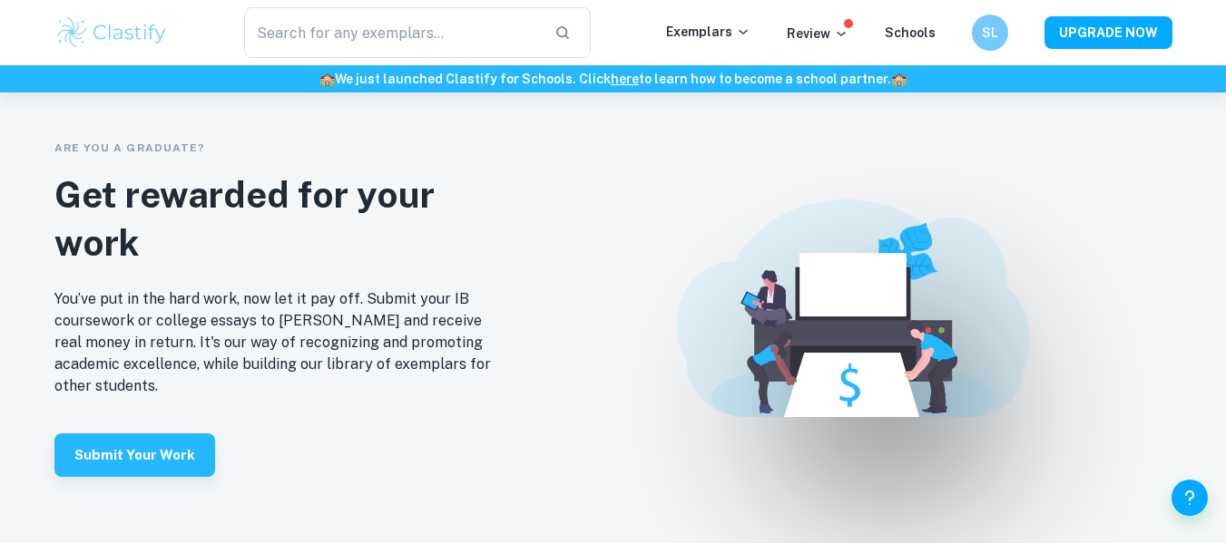
scroll to position [4201, 0]
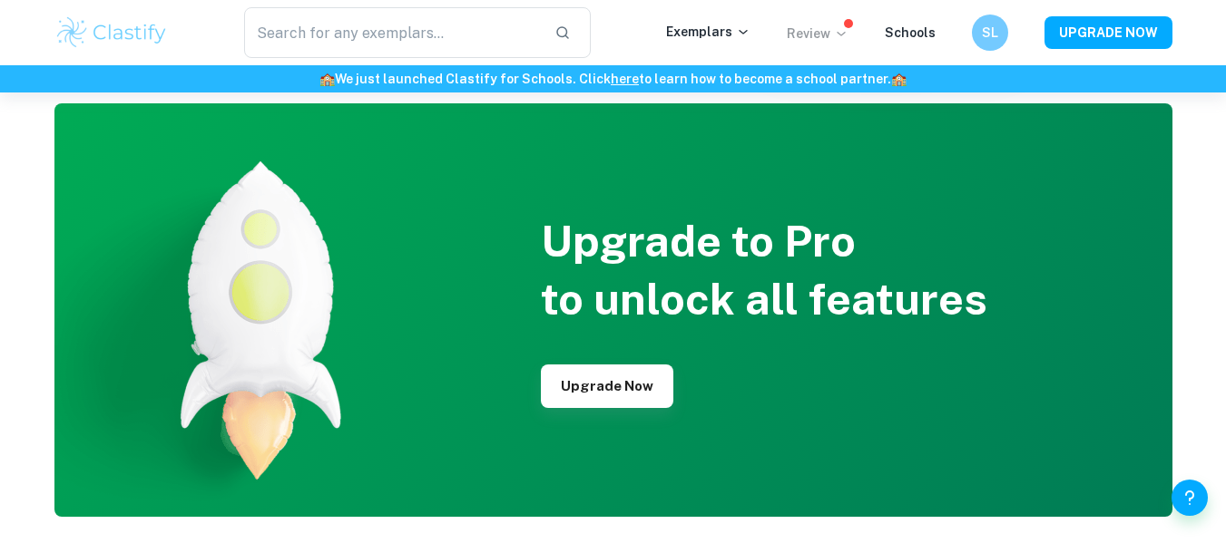
click at [812, 29] on p "Review" at bounding box center [817, 34] width 62 height 20
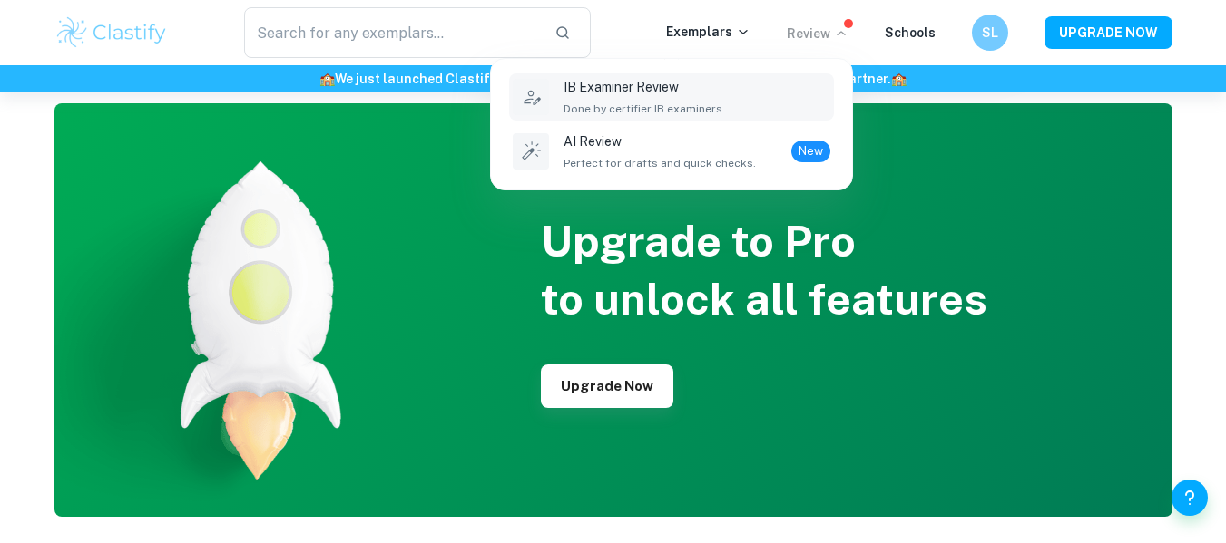
click at [640, 110] on span "Done by certifier IB examiners." at bounding box center [643, 109] width 161 height 16
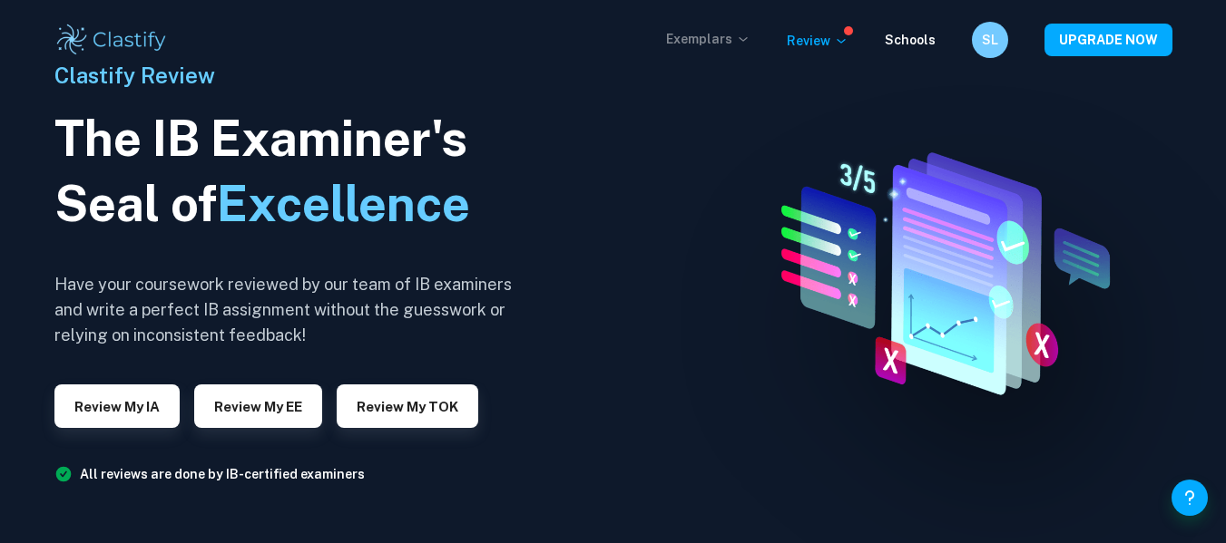
click at [739, 40] on p "Exemplars" at bounding box center [708, 39] width 84 height 20
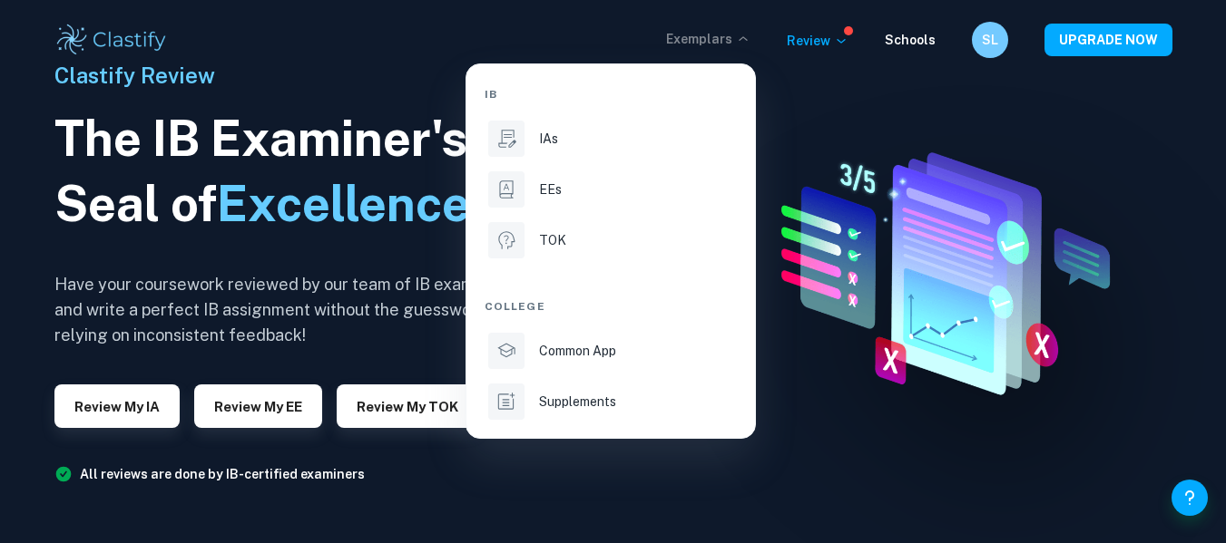
click at [916, 34] on div at bounding box center [613, 271] width 1226 height 543
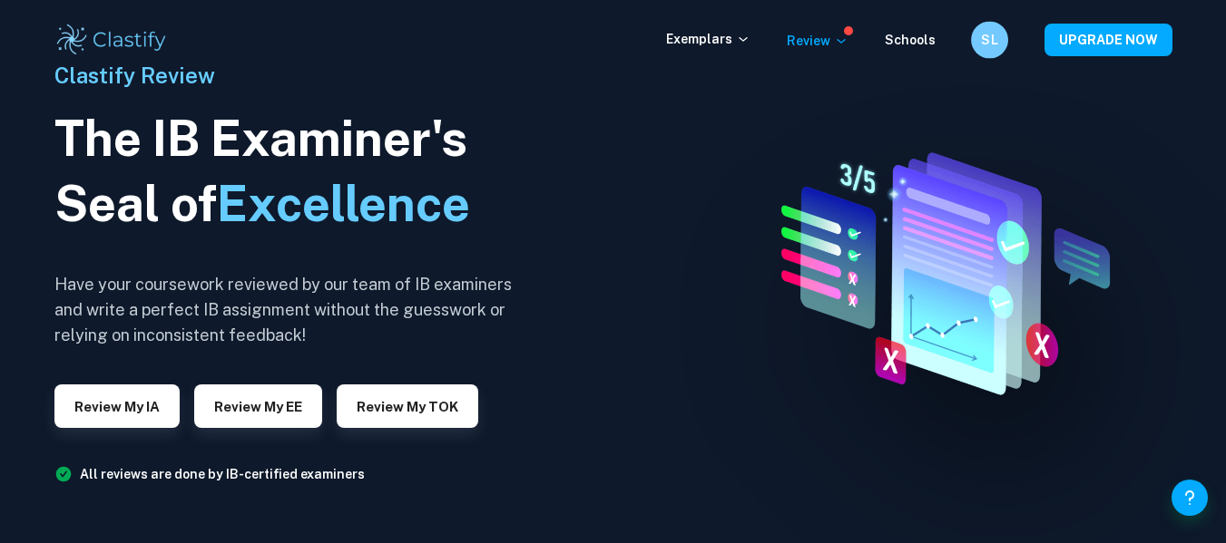
click at [980, 33] on div "SL" at bounding box center [989, 40] width 37 height 37
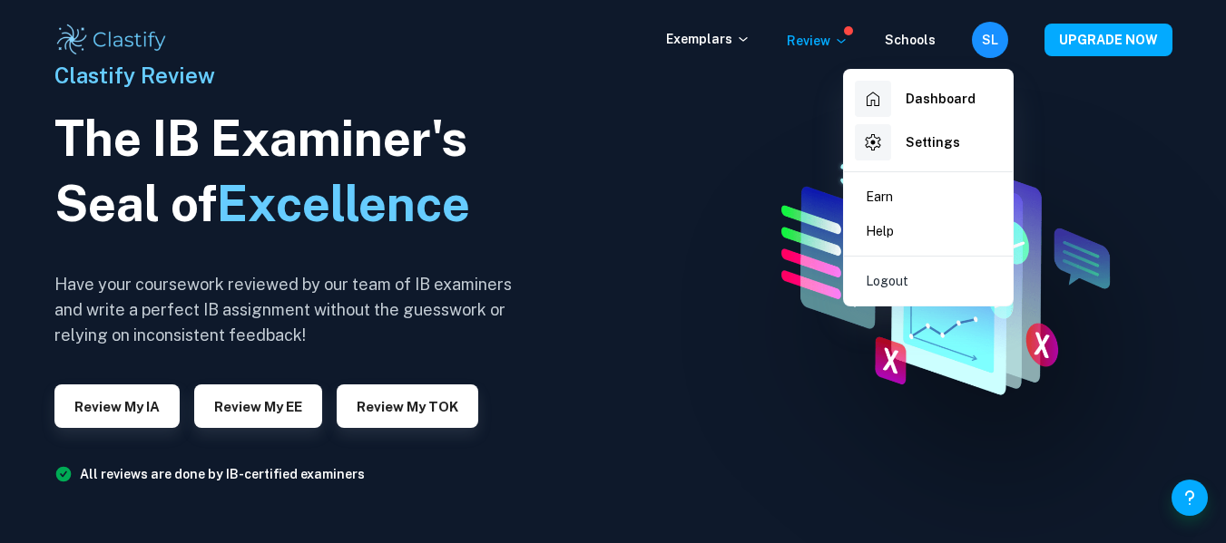
click at [889, 98] on div at bounding box center [873, 99] width 36 height 36
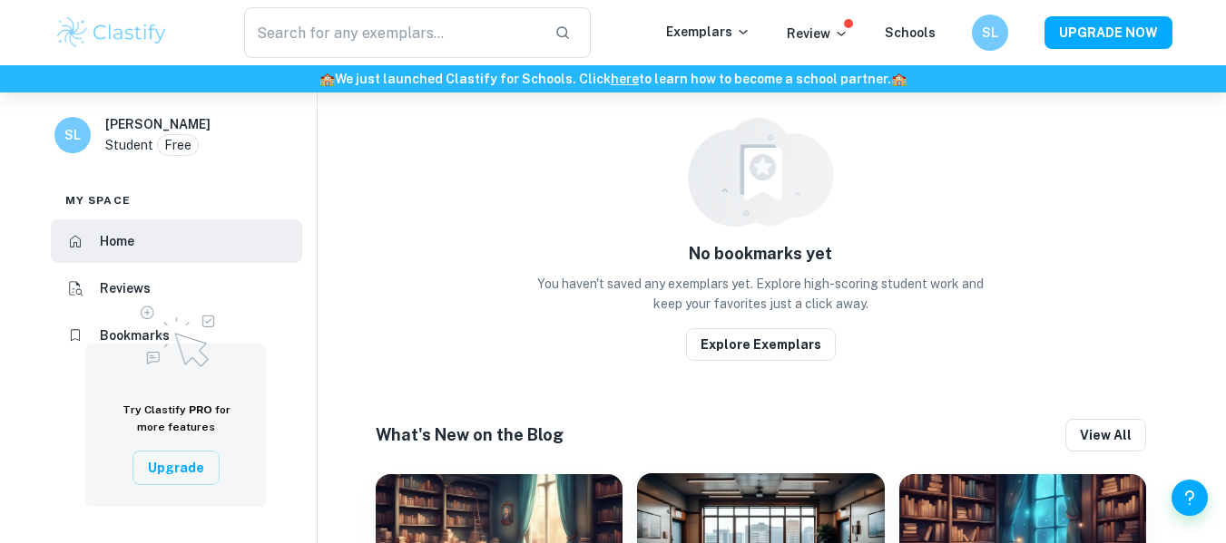
scroll to position [832, 0]
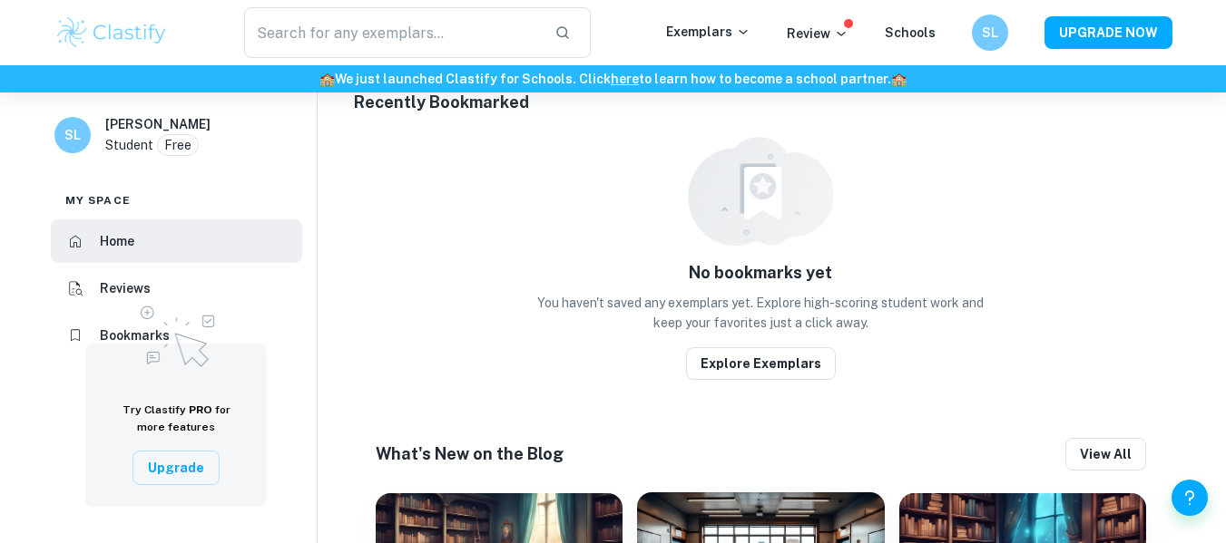
click at [104, 280] on h6 "Reviews" at bounding box center [125, 288] width 51 height 20
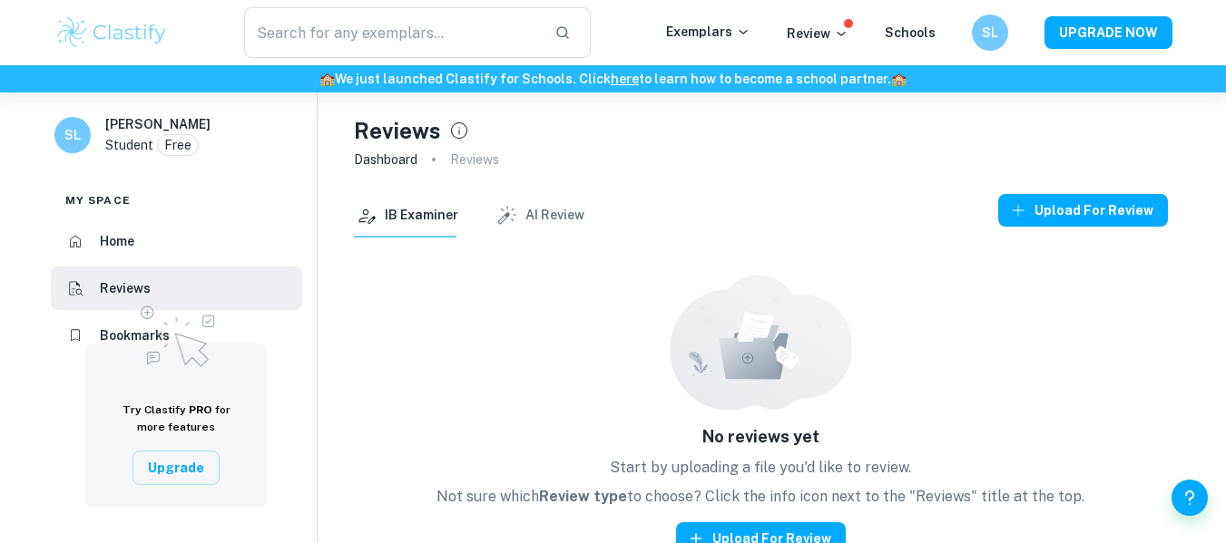
click at [546, 214] on button "AI Review" at bounding box center [539, 216] width 90 height 44
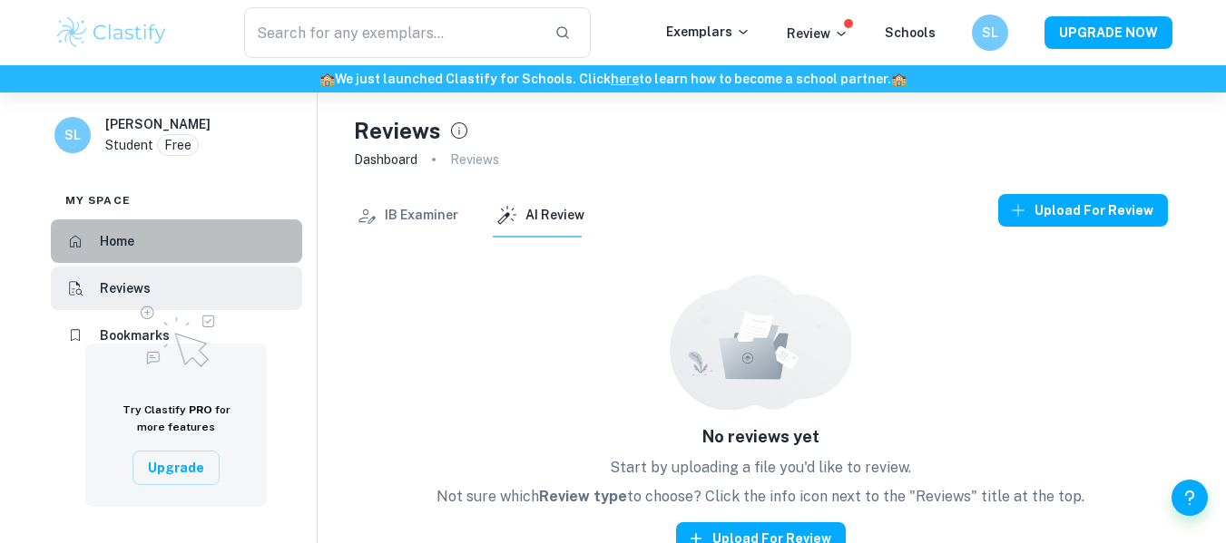
click at [112, 249] on h6 "Home" at bounding box center [117, 241] width 34 height 20
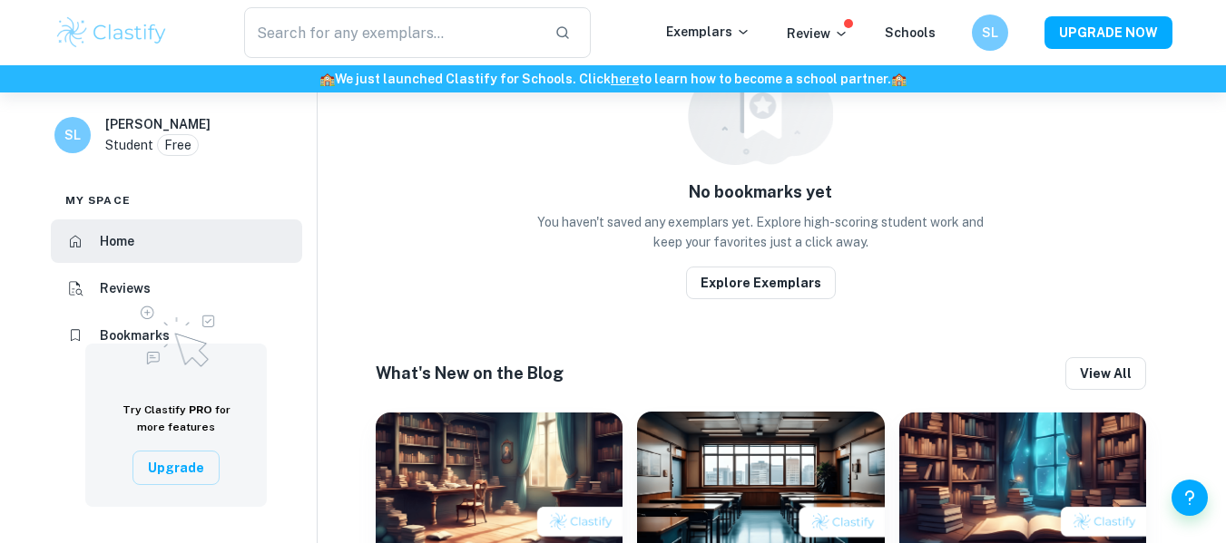
scroll to position [1108, 0]
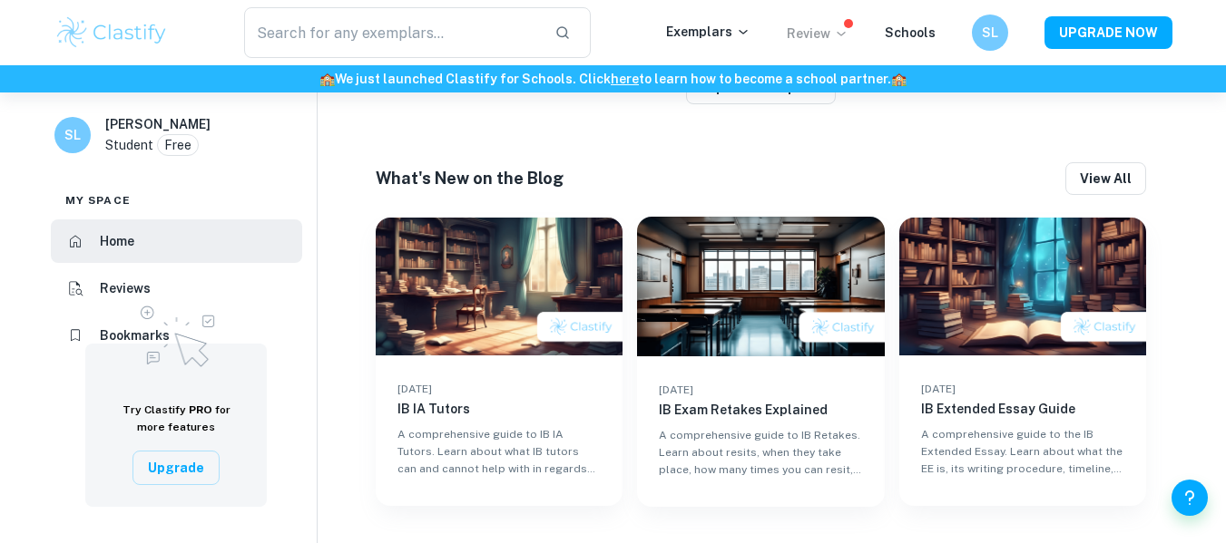
click at [831, 34] on p "Review" at bounding box center [817, 34] width 62 height 20
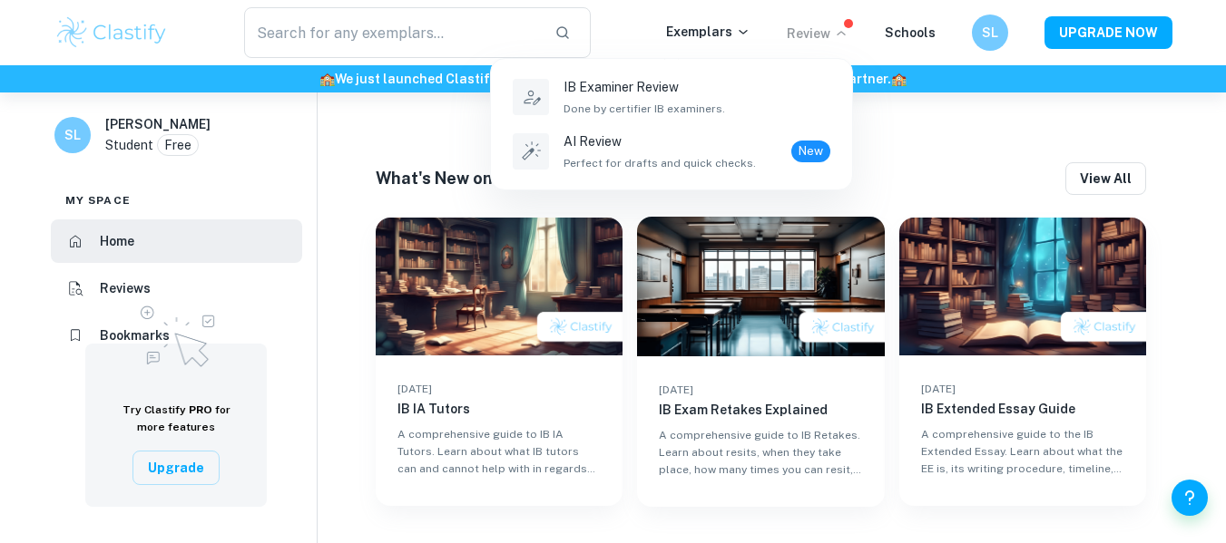
click at [142, 37] on div at bounding box center [613, 271] width 1226 height 543
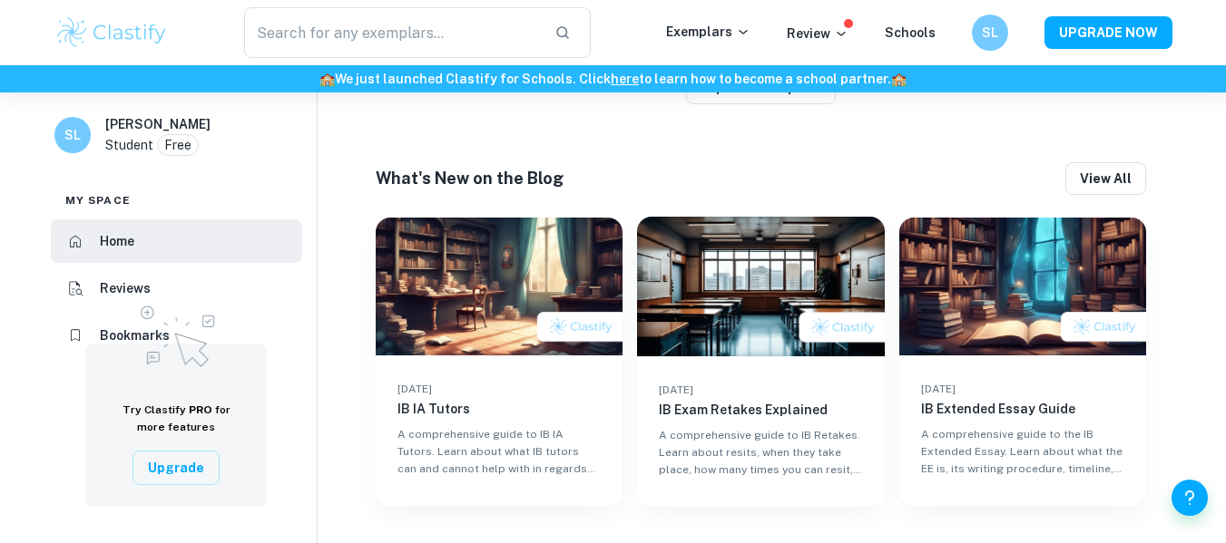
click at [142, 37] on img at bounding box center [111, 33] width 115 height 36
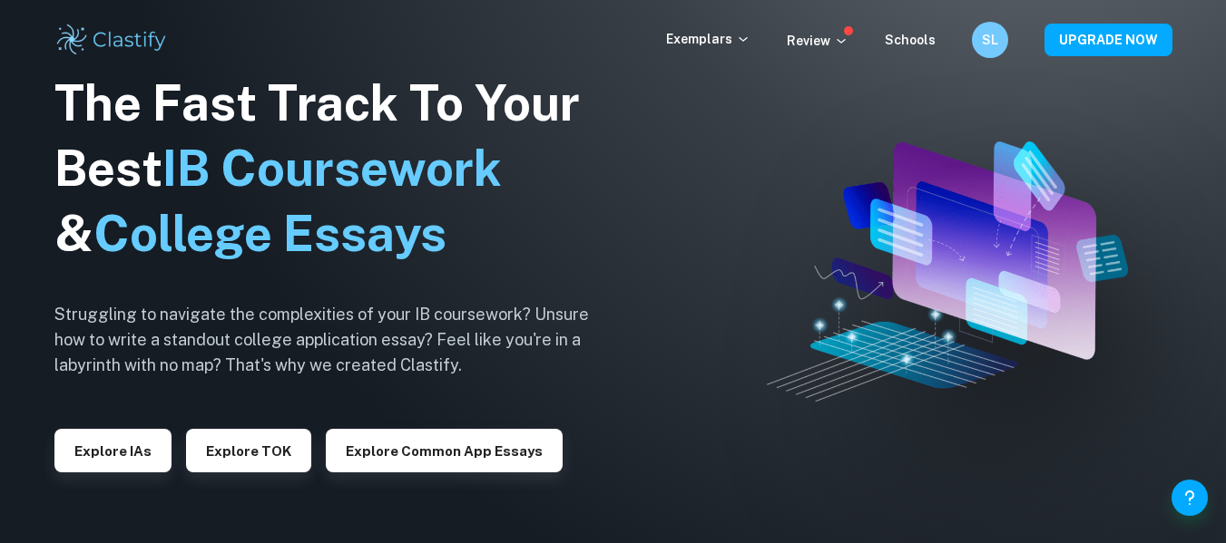
scroll to position [1108, 0]
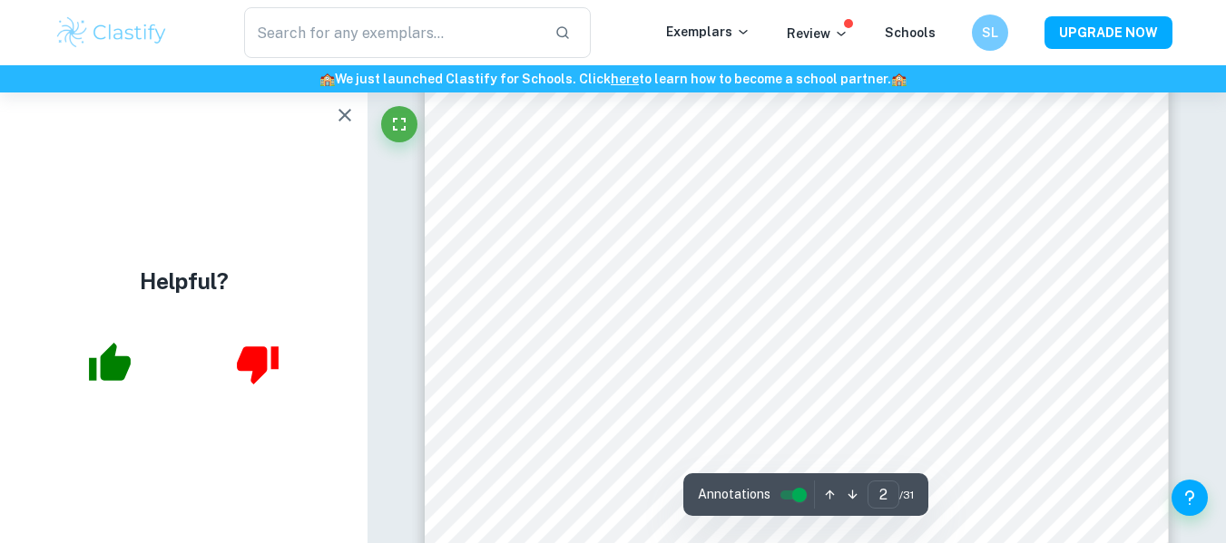
scroll to position [1236, 0]
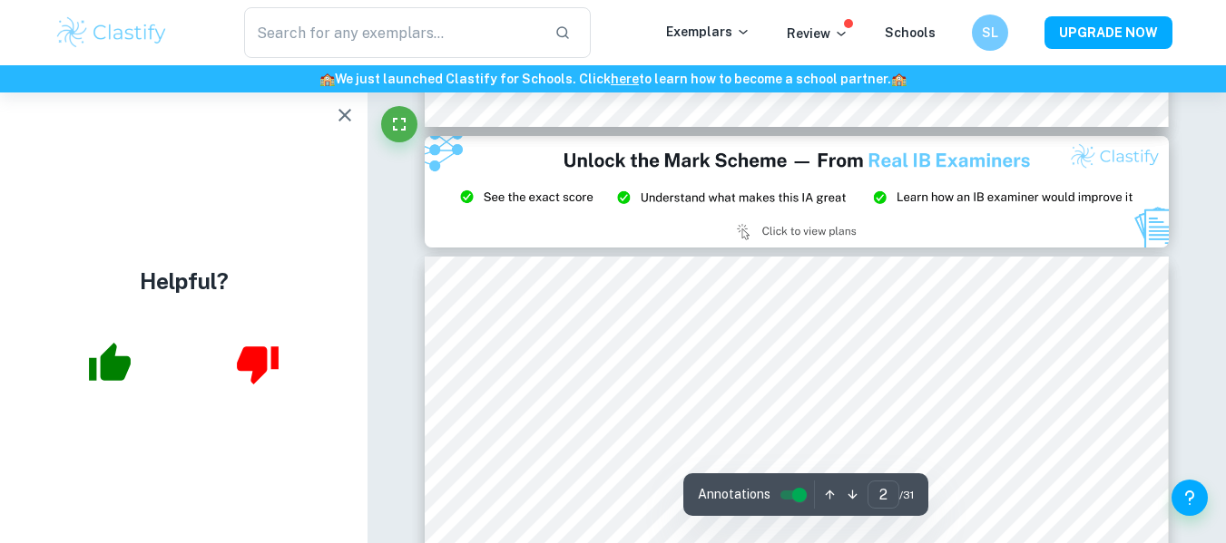
type input "3"
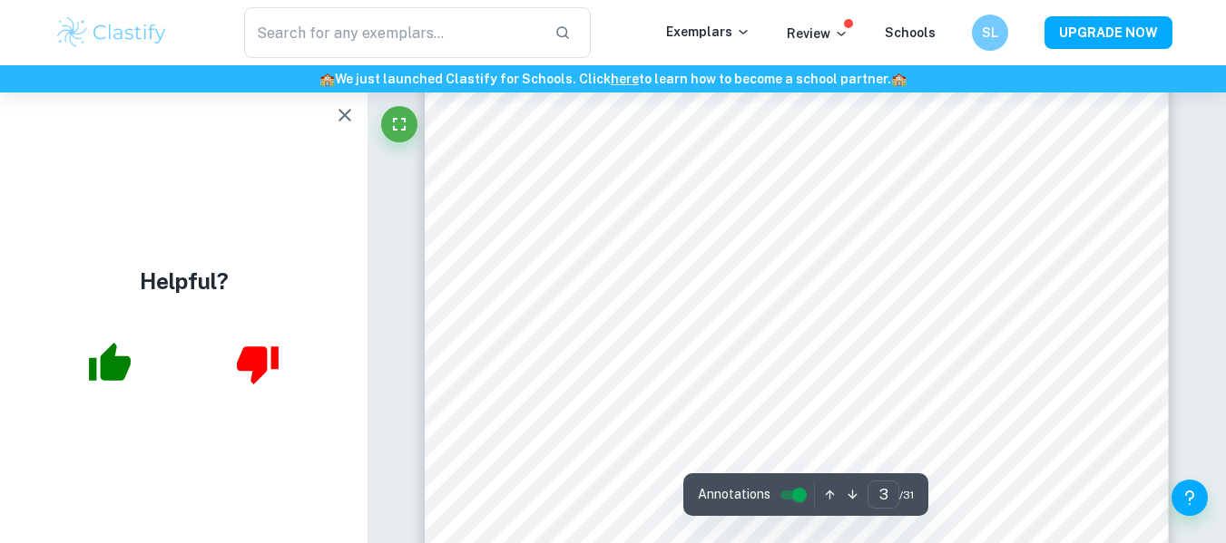
scroll to position [2689, 0]
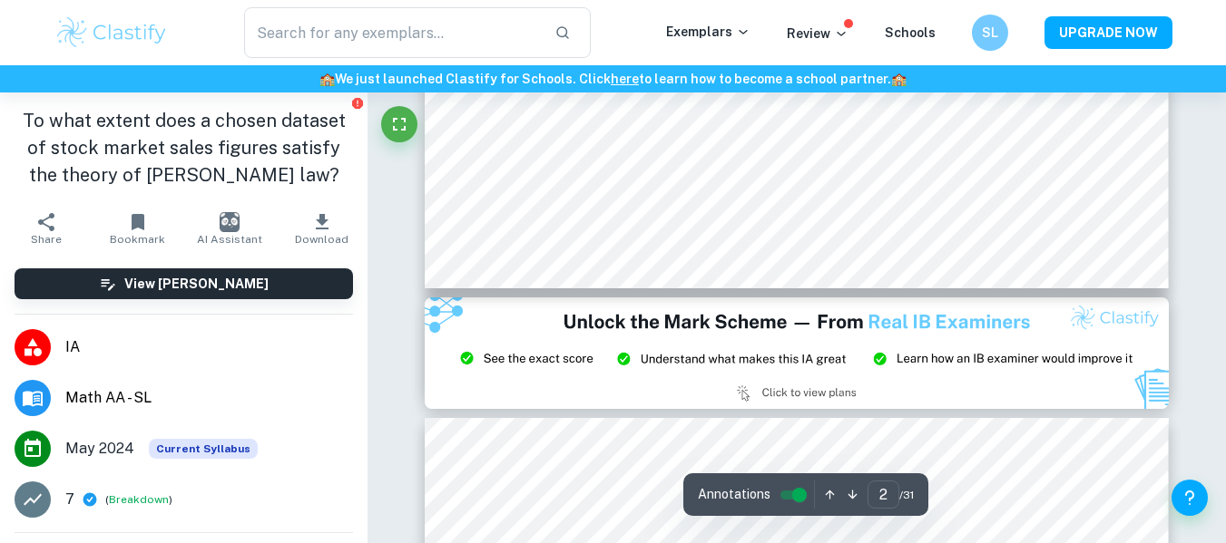
scroll to position [1933, 0]
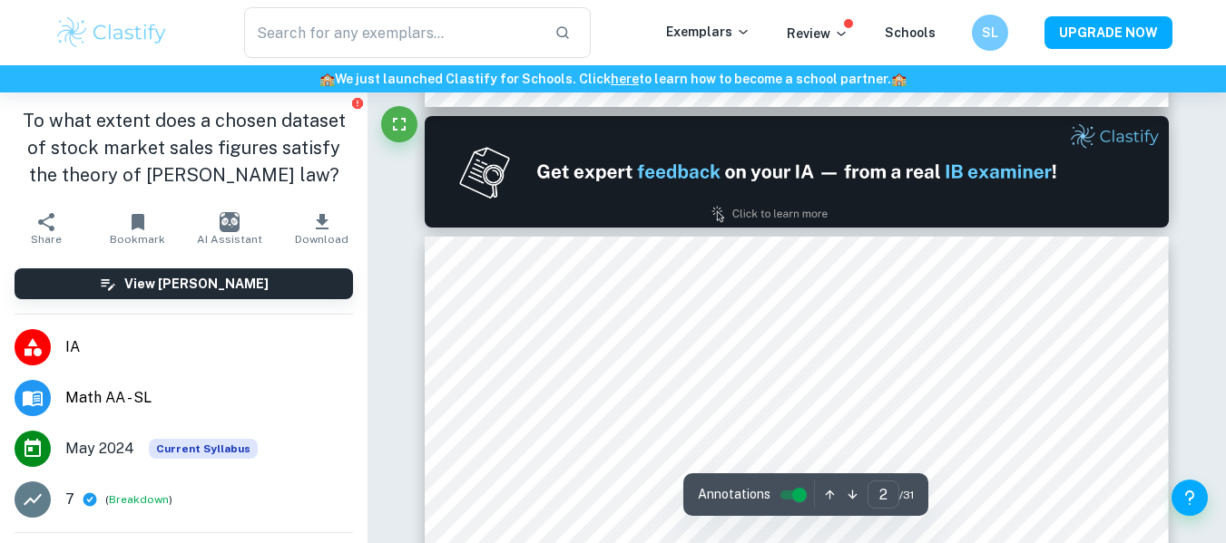
type input "1"
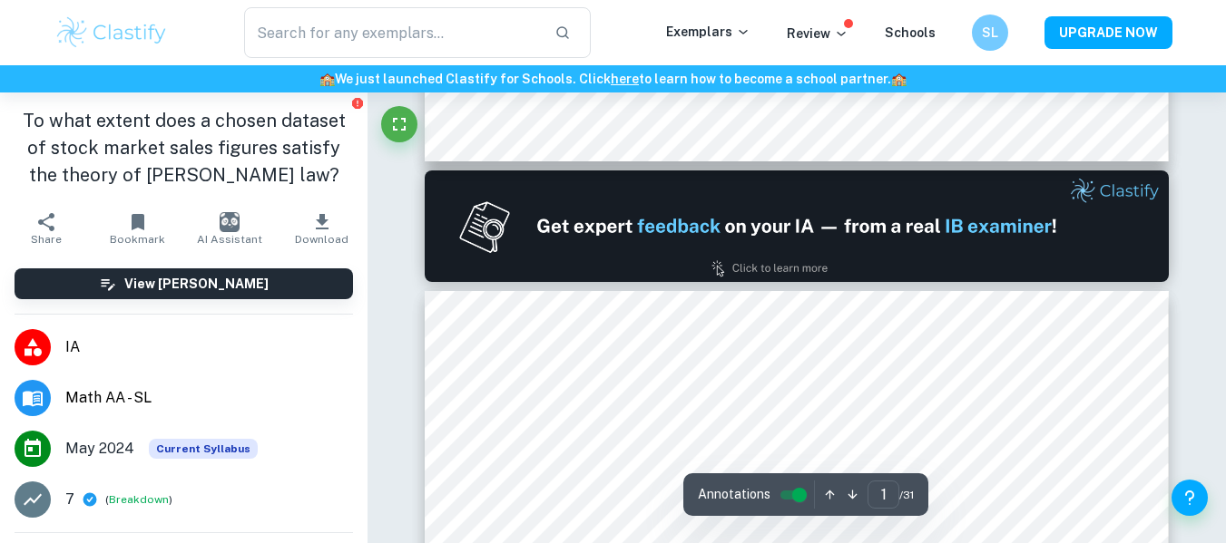
scroll to position [981, 0]
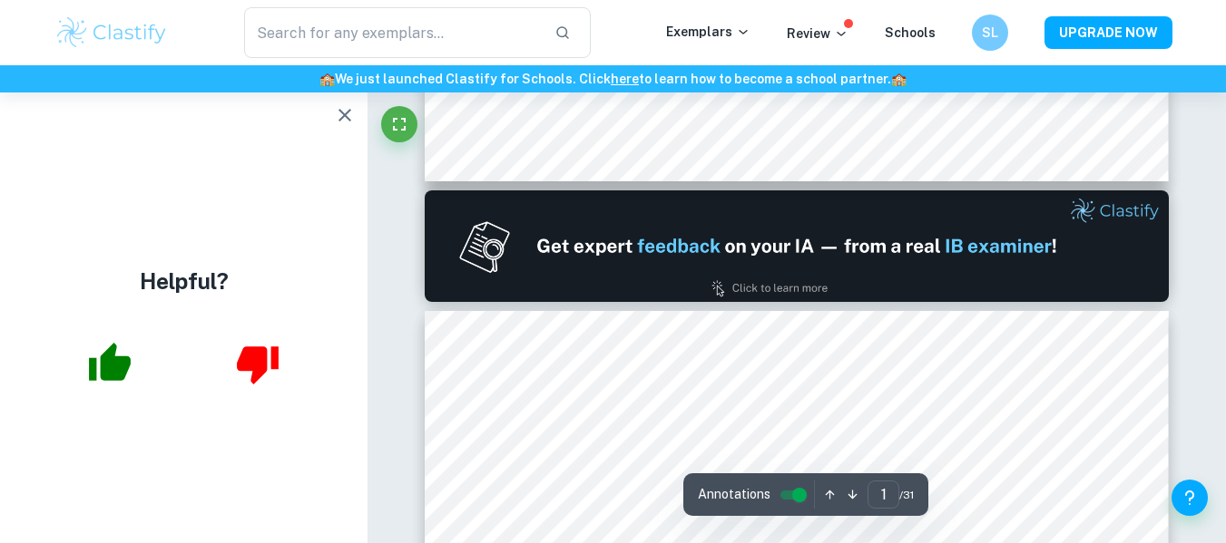
click at [337, 114] on icon "button" at bounding box center [345, 115] width 22 height 22
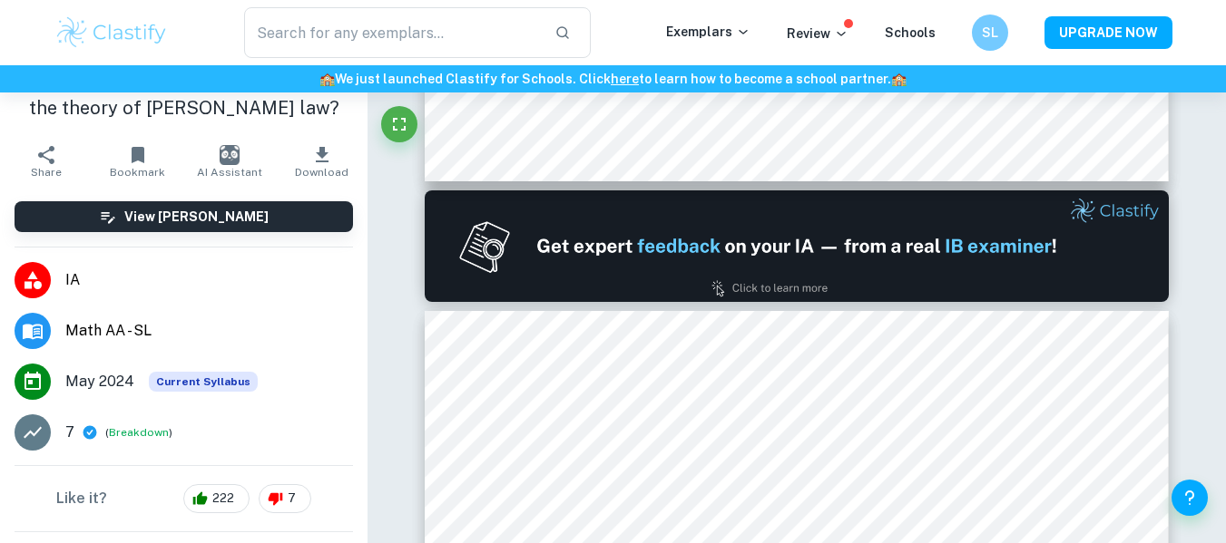
scroll to position [68, 0]
click at [112, 328] on span "Math AA - SL" at bounding box center [209, 330] width 288 height 22
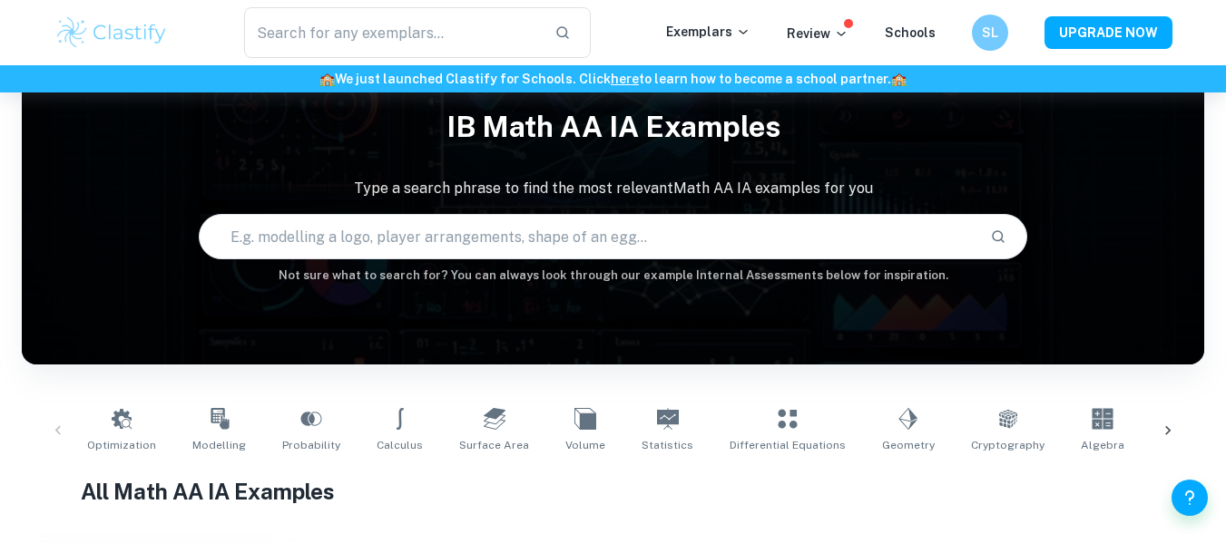
scroll to position [70, 0]
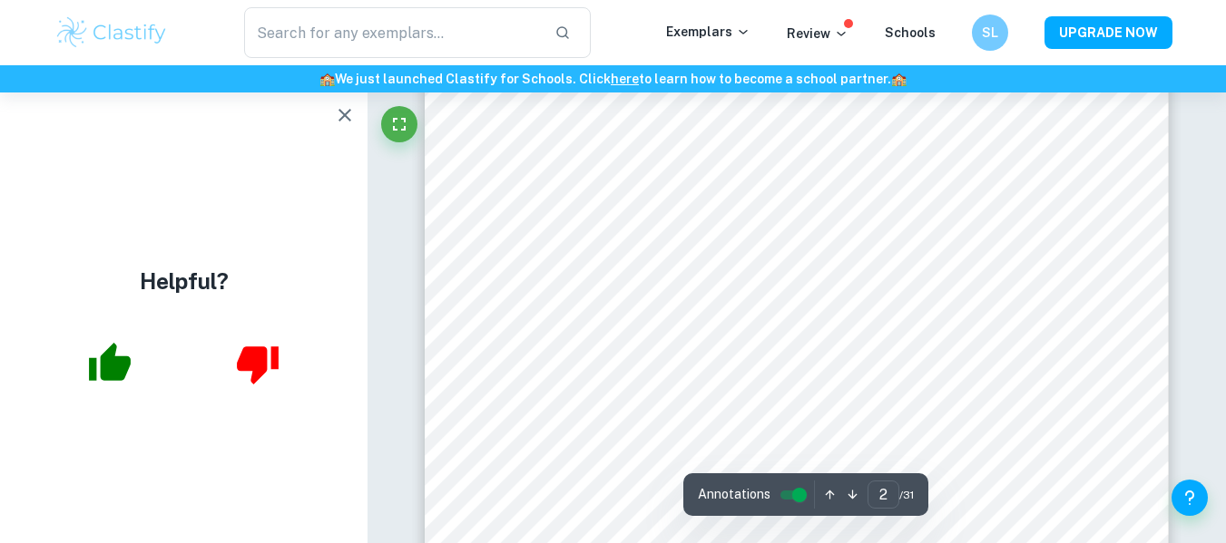
scroll to position [1245, 0]
click at [332, 110] on button "button" at bounding box center [345, 115] width 36 height 36
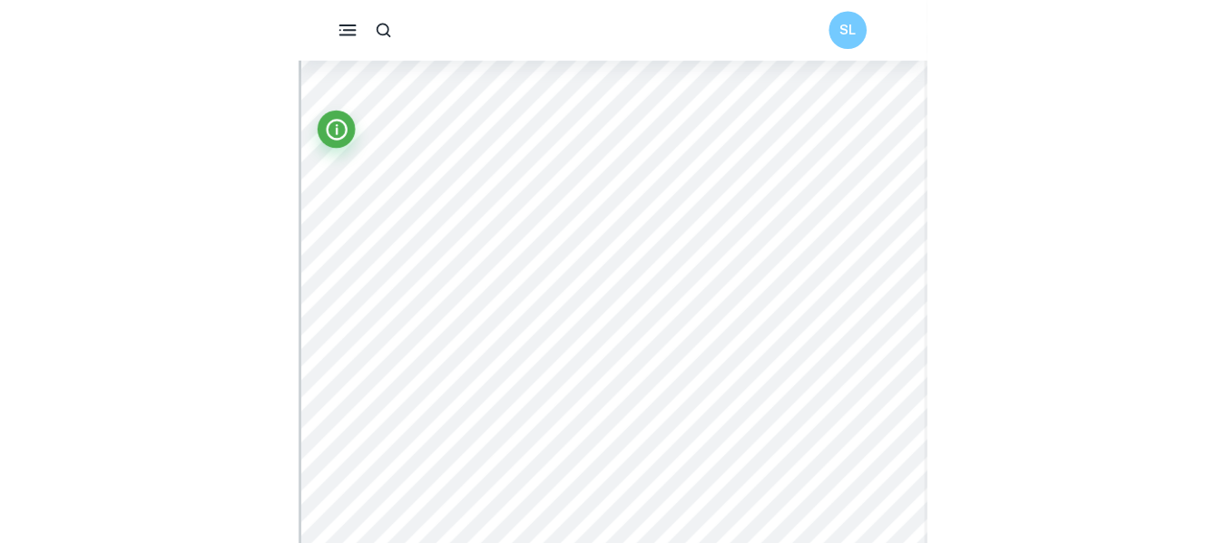
scroll to position [0, 0]
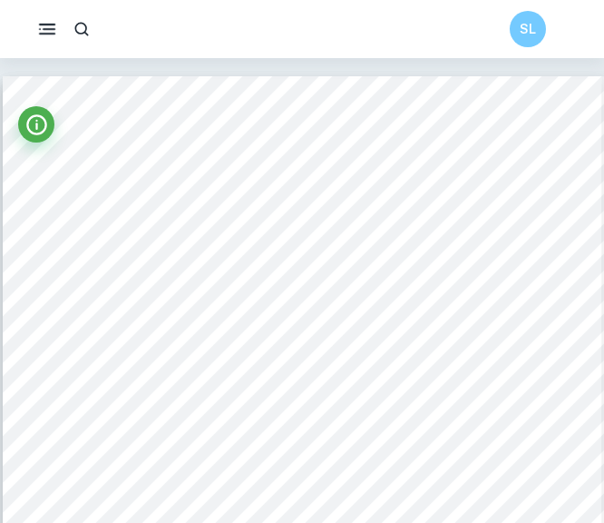
click at [37, 16] on button "button" at bounding box center [47, 29] width 36 height 36
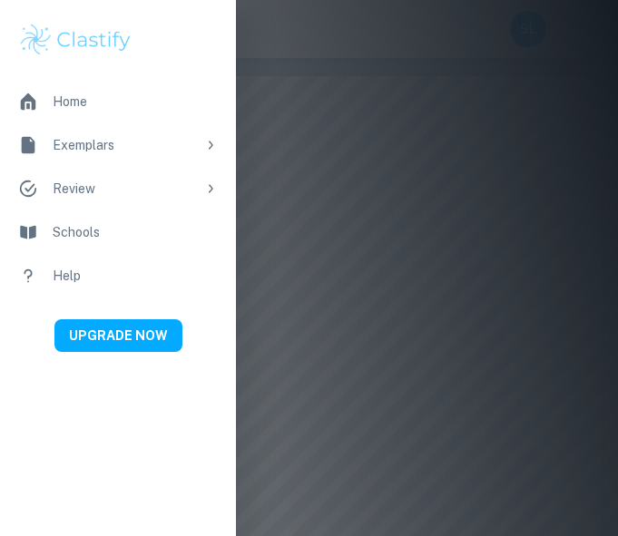
click at [372, 119] on div at bounding box center [309, 268] width 618 height 536
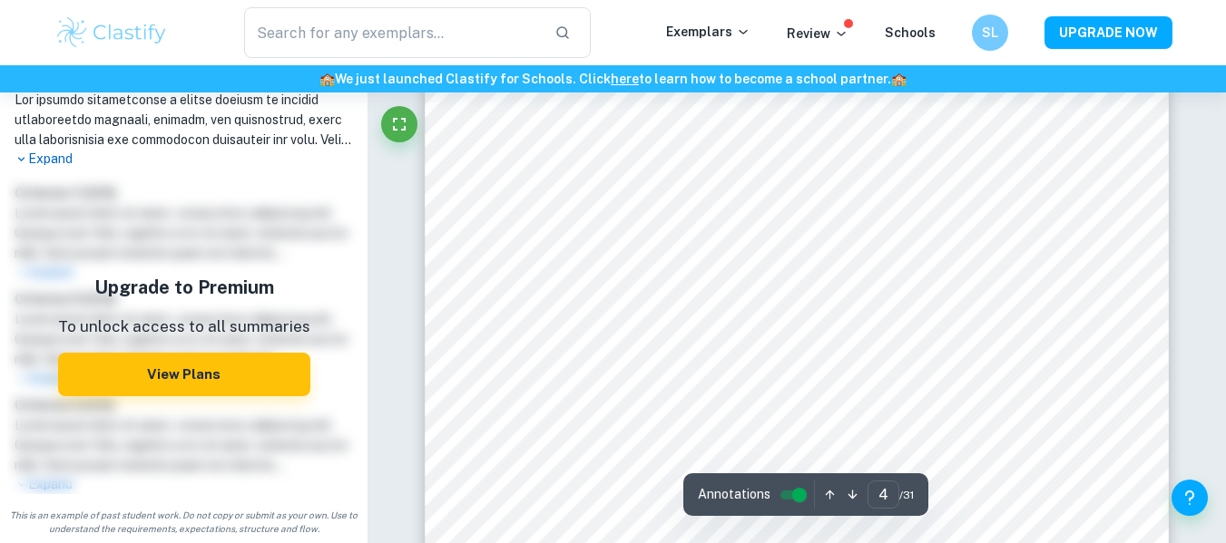
scroll to position [4008, 0]
type input "3"
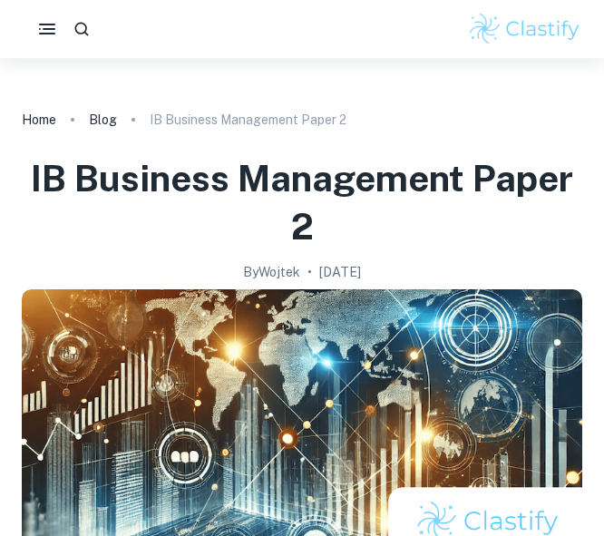
scroll to position [577, 0]
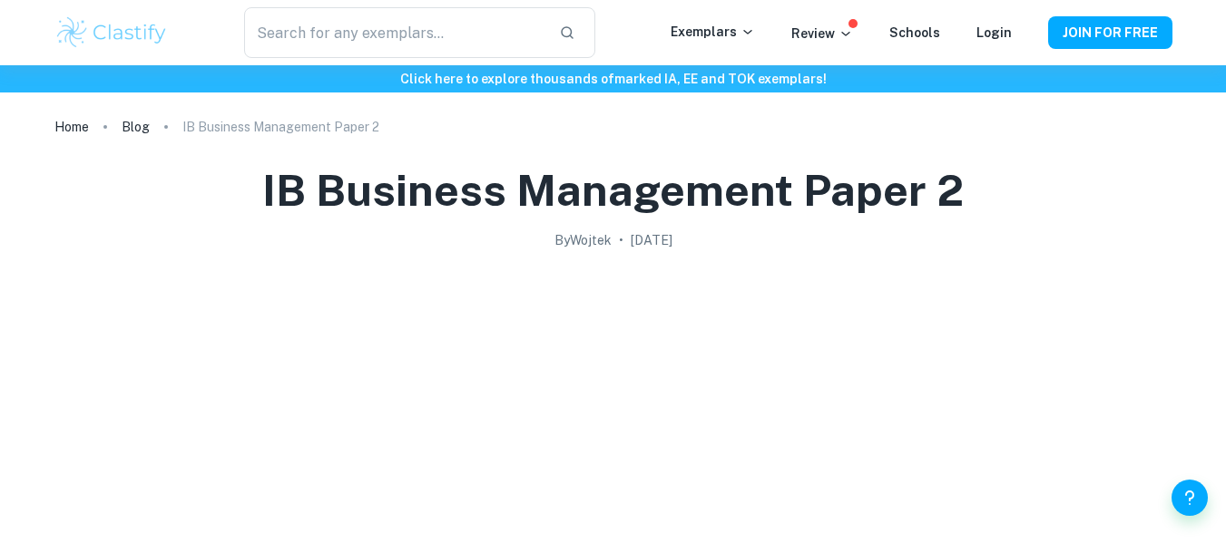
scroll to position [1685, 0]
